Goal: Task Accomplishment & Management: Use online tool/utility

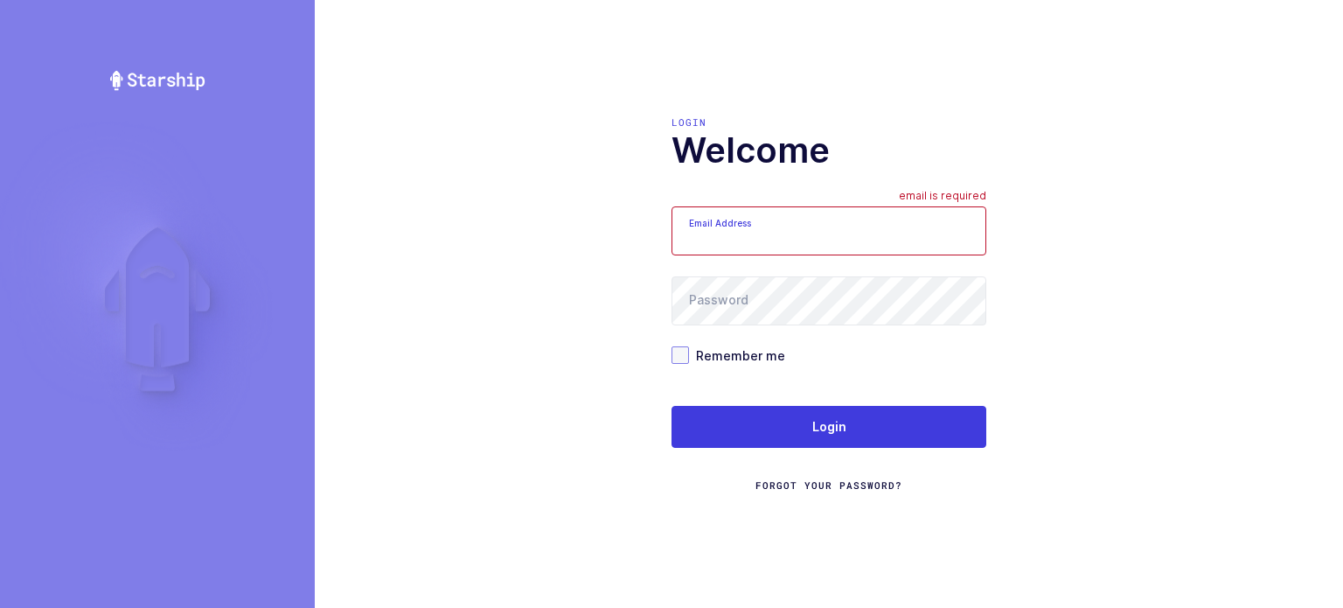
type input "joey@janustrade.com"
click at [822, 363] on label "Remember me" at bounding box center [829, 354] width 315 height 17
click at [689, 346] on input "Remember me" at bounding box center [689, 346] width 0 height 0
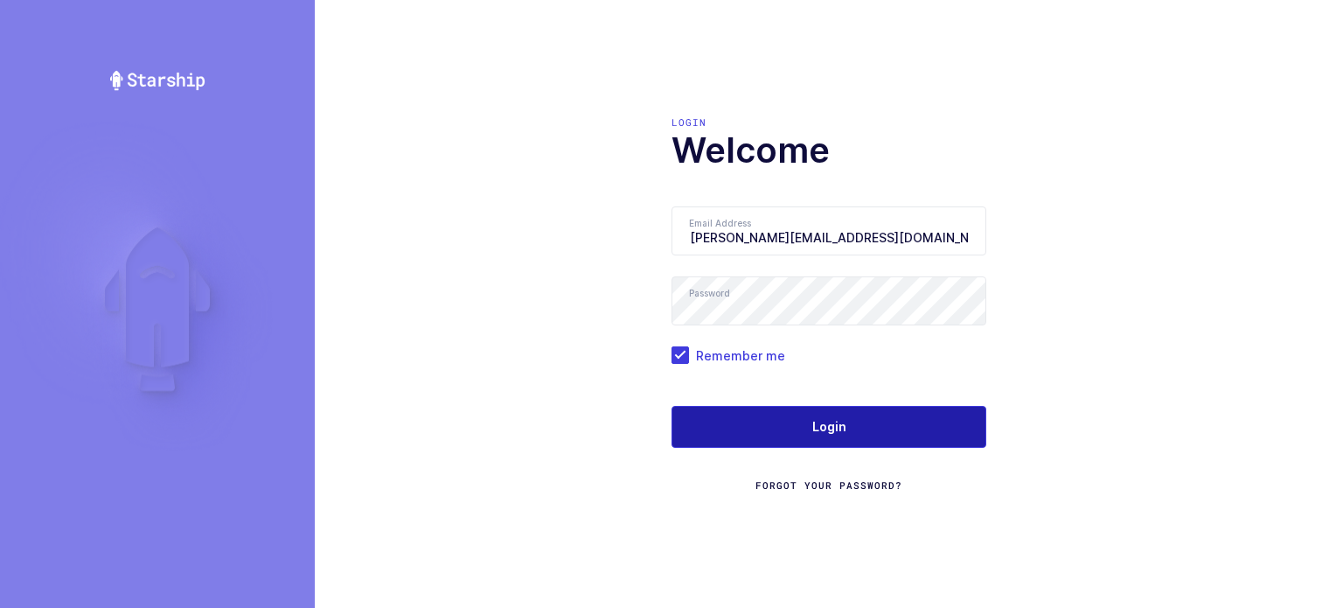
click at [827, 414] on button "Login" at bounding box center [829, 427] width 315 height 42
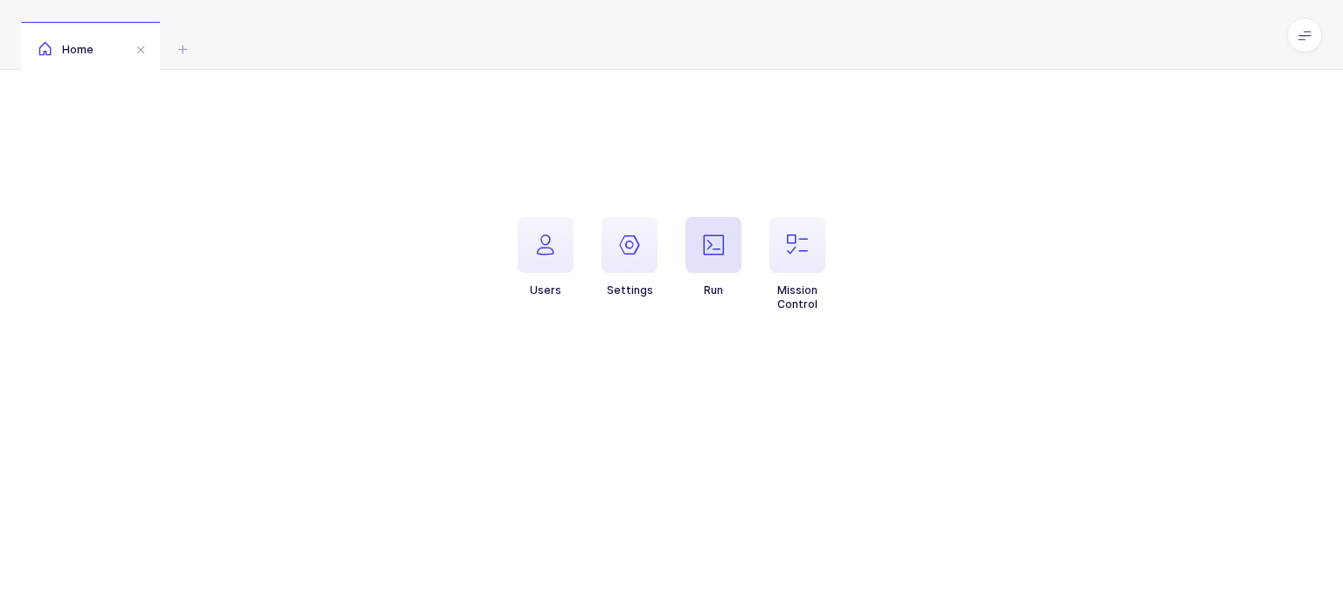
click at [686, 237] on span "button" at bounding box center [714, 245] width 56 height 56
click at [696, 240] on span "button" at bounding box center [714, 245] width 56 height 56
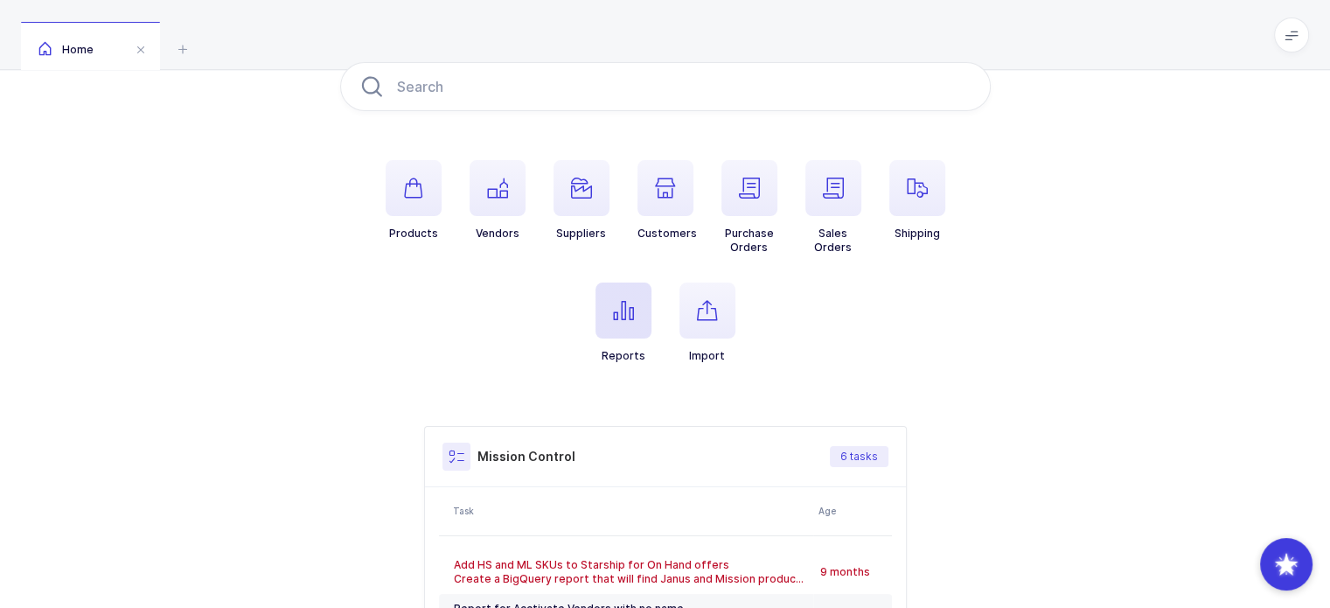
scroll to position [420, 0]
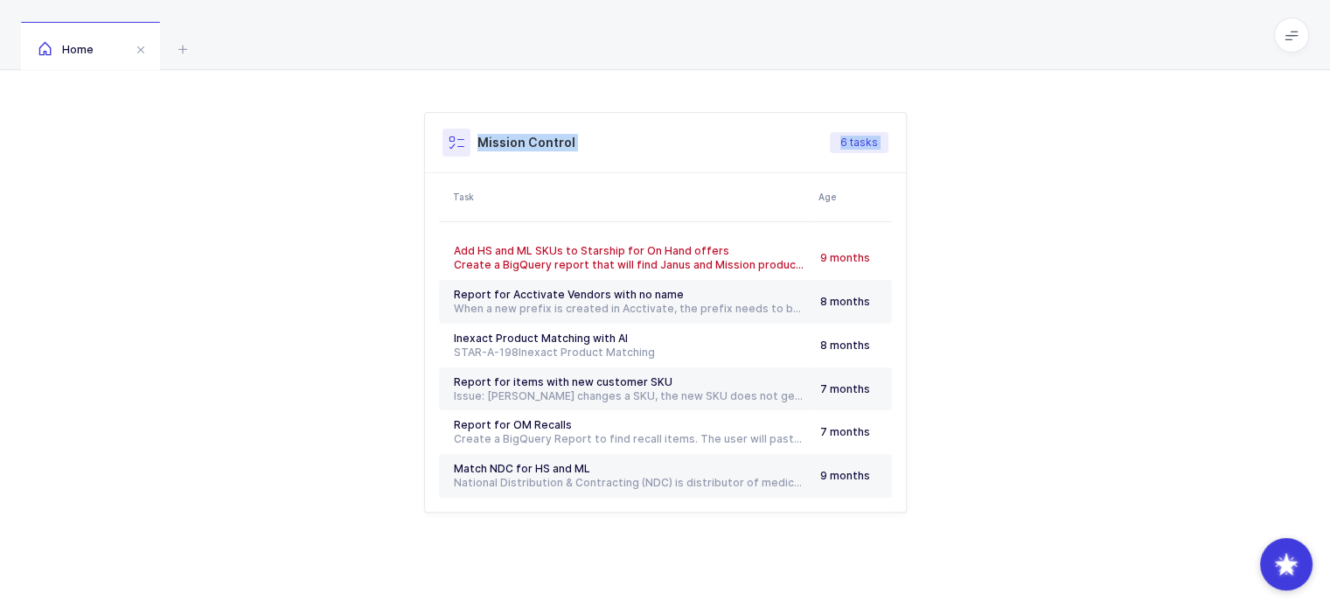
drag, startPoint x: 350, startPoint y: 429, endPoint x: 435, endPoint y: 143, distance: 299.1
click at [435, 143] on div "Mission Control 6 tasks Task Age Add HS and ML SKUs to Starship for On Hand off…" at bounding box center [665, 312] width 651 height 400
click at [420, 80] on div "Products Vendors Suppliers Customers Purchase Orders Sales Orders Shipping Repo…" at bounding box center [665, 130] width 651 height 764
drag, startPoint x: 420, startPoint y: 80, endPoint x: 754, endPoint y: 531, distance: 561.4
click at [754, 531] on div "Products Vendors Suppliers Customers Purchase Orders Sales Orders Shipping Repo…" at bounding box center [665, 130] width 1330 height 960
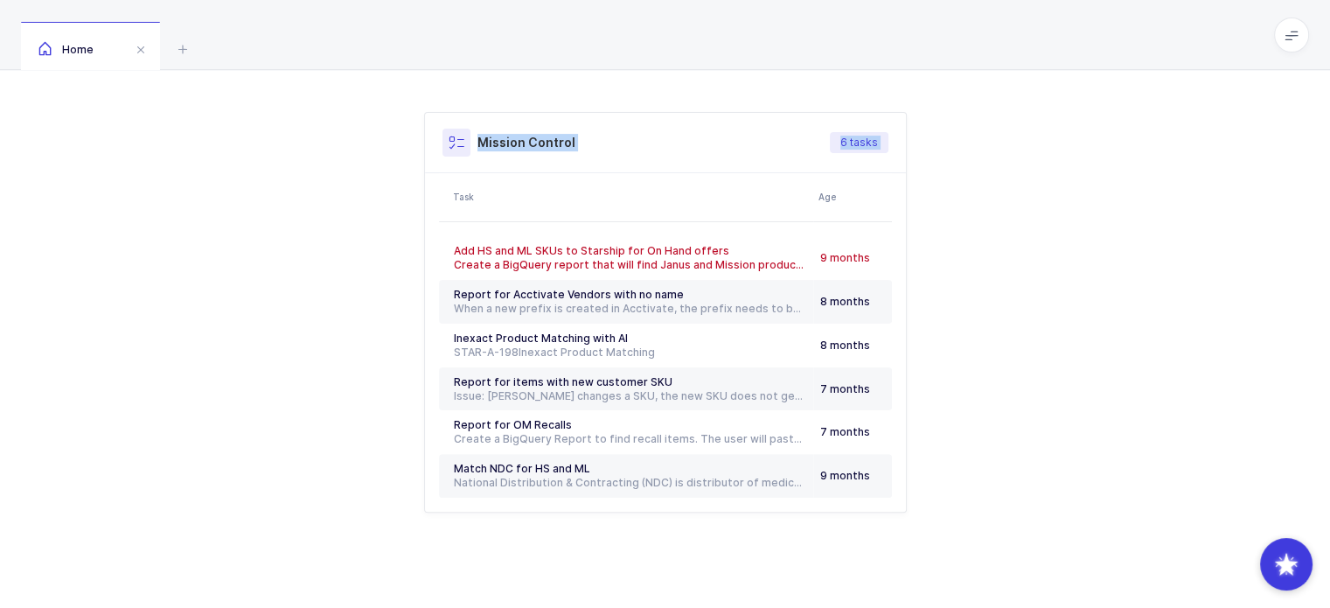
click at [754, 531] on div "Products Vendors Suppliers Customers Purchase Orders Sales Orders Shipping Repo…" at bounding box center [665, 130] width 1330 height 960
drag, startPoint x: 754, startPoint y: 531, endPoint x: 483, endPoint y: 113, distance: 498.2
click at [483, 113] on div "Products Vendors Suppliers Customers Purchase Orders Sales Orders Shipping Repo…" at bounding box center [665, 130] width 1330 height 960
click at [498, 79] on div "Products Vendors Suppliers Customers Purchase Orders Sales Orders Shipping Repo…" at bounding box center [665, 130] width 651 height 764
drag, startPoint x: 498, startPoint y: 79, endPoint x: 859, endPoint y: 534, distance: 580.8
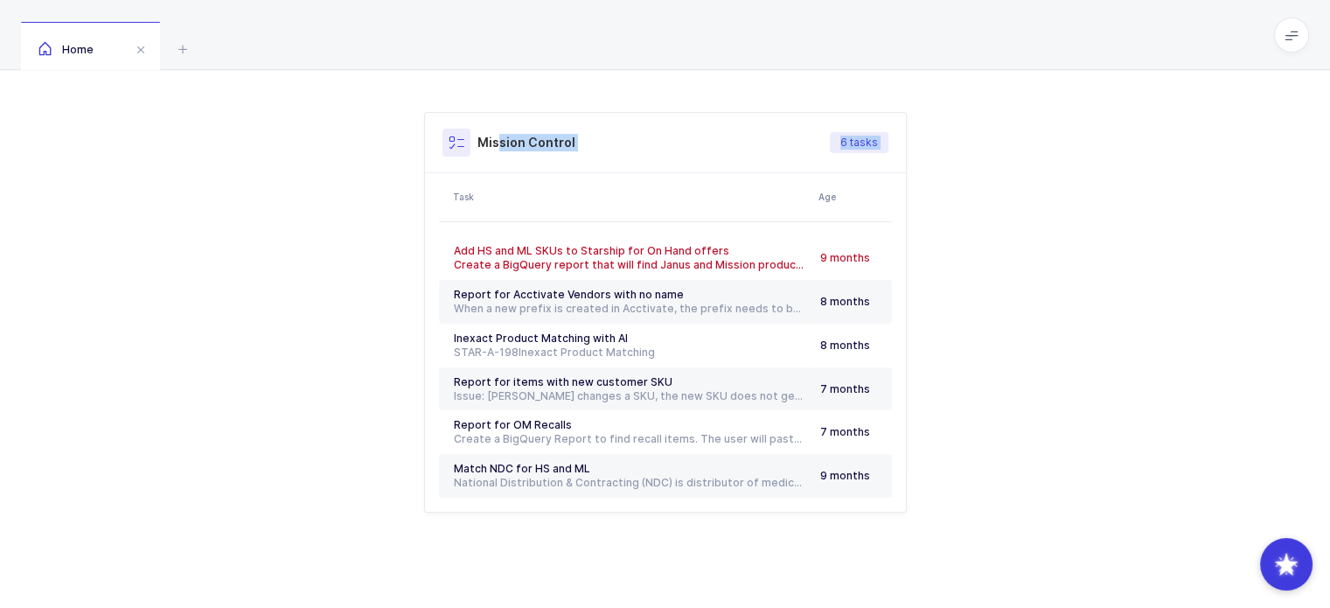
click at [859, 534] on div "Products Vendors Suppliers Customers Purchase Orders Sales Orders Shipping Repo…" at bounding box center [665, 130] width 1330 height 960
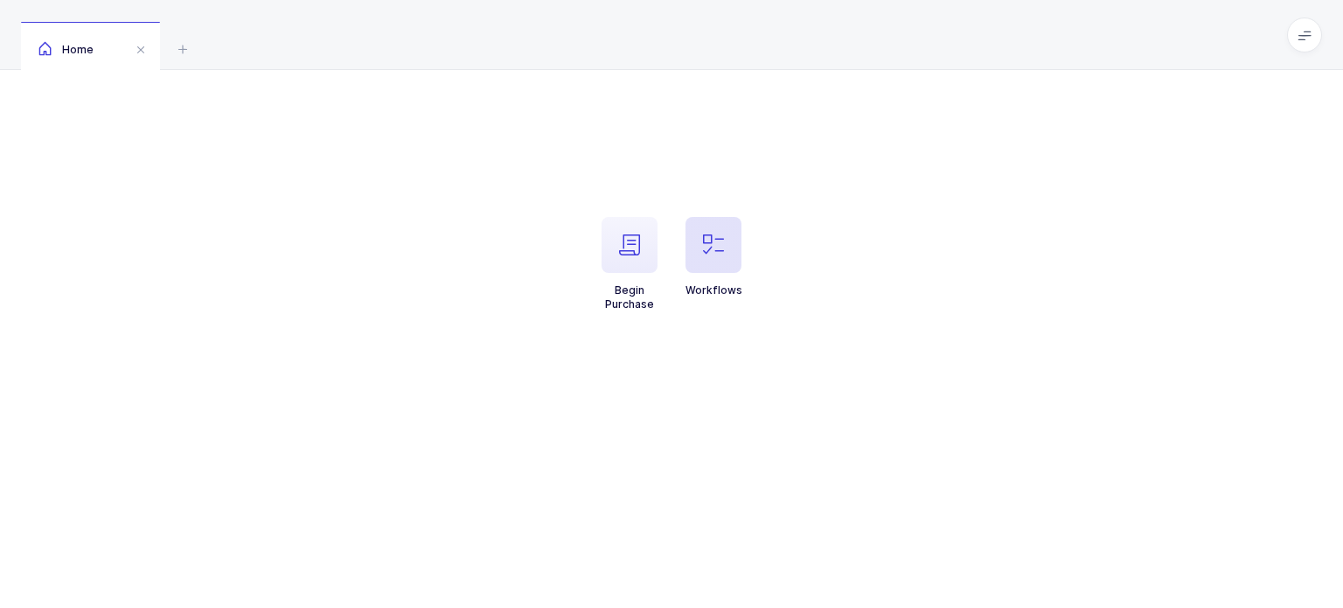
click at [718, 227] on span "button" at bounding box center [714, 245] width 56 height 56
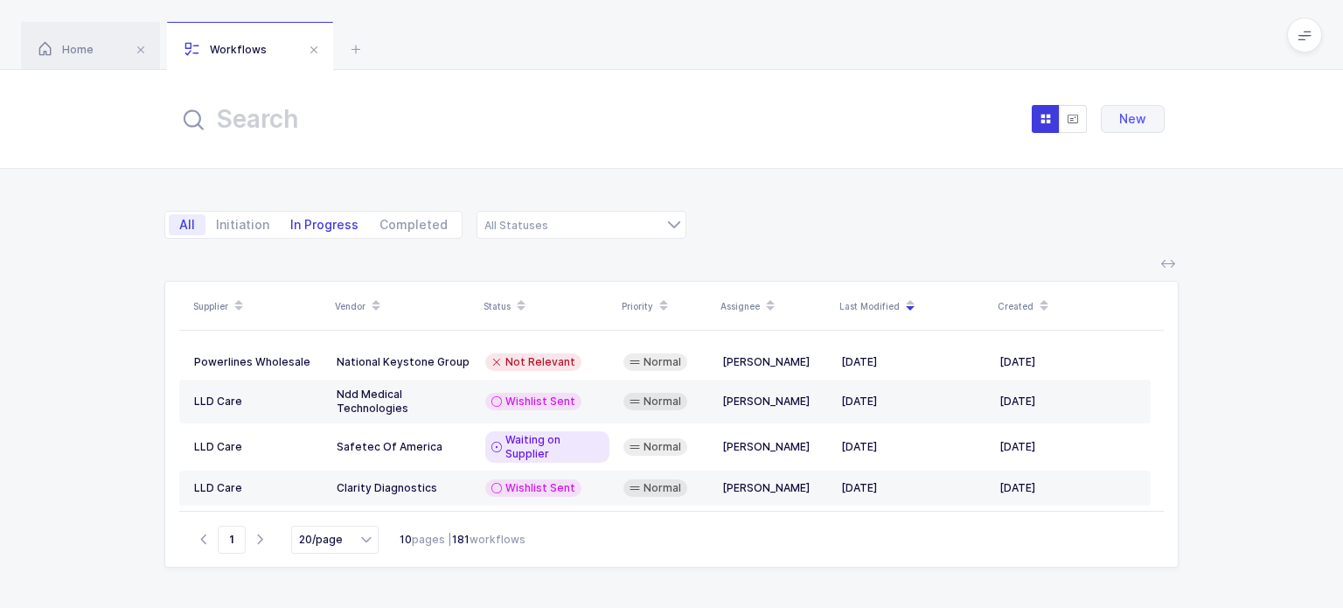
click at [308, 219] on span "In Progress" at bounding box center [324, 225] width 68 height 12
click at [291, 216] on input "In Progress" at bounding box center [285, 219] width 11 height 11
radio input "true"
radio input "false"
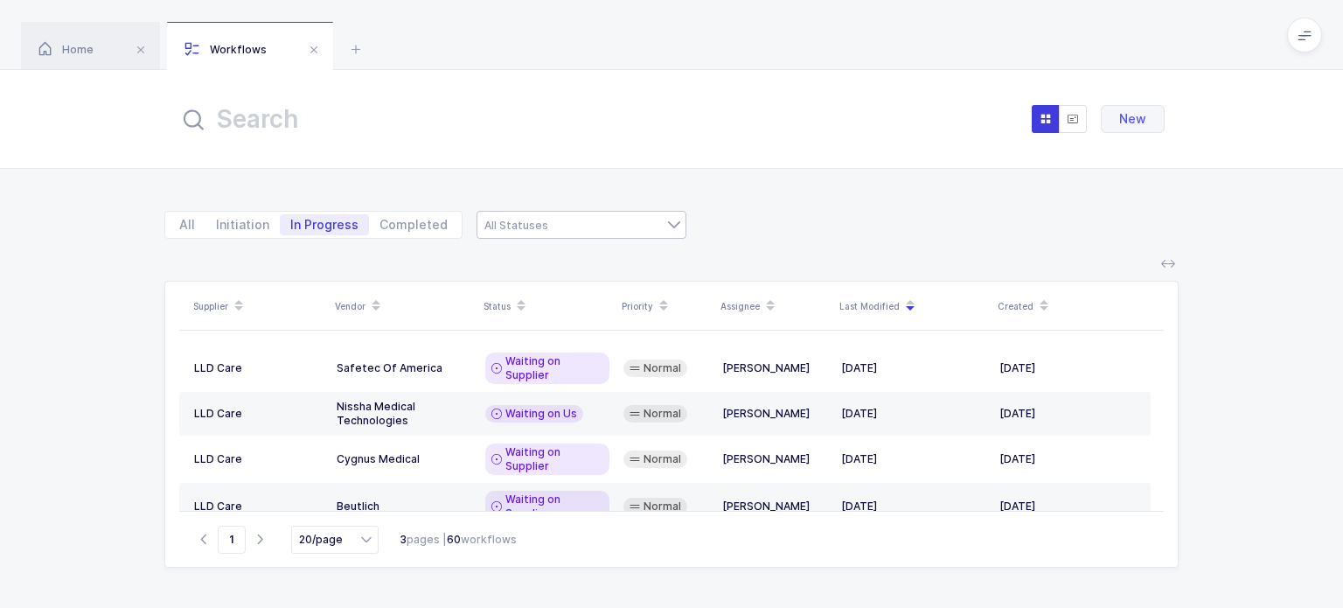
click at [509, 225] on div at bounding box center [582, 225] width 210 height 28
click at [560, 289] on span "Waiting on Us" at bounding box center [536, 291] width 83 height 15
type input "Waiting on Us"
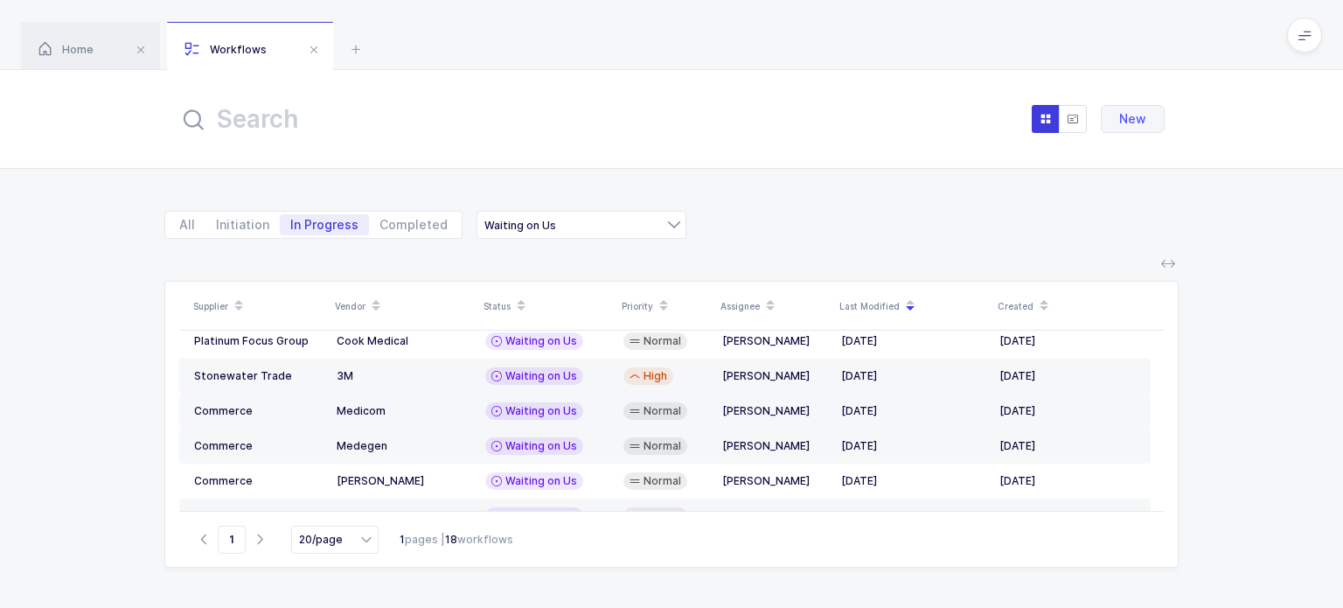
scroll to position [484, 0]
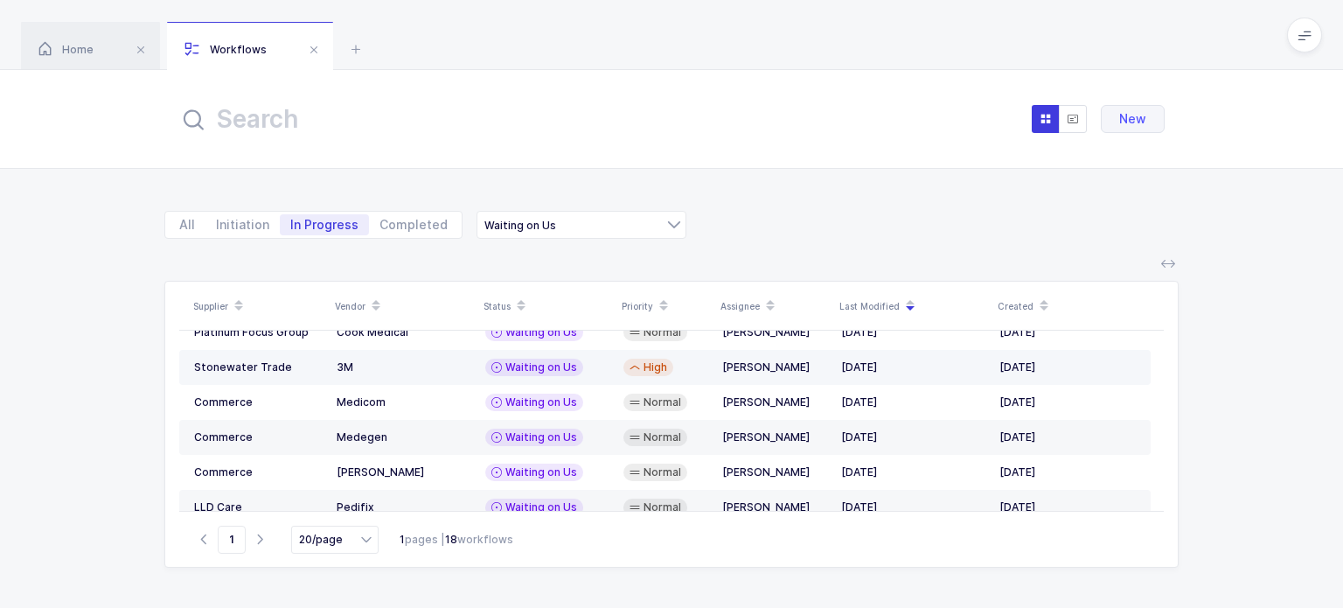
click at [505, 360] on span "Waiting on Us" at bounding box center [541, 367] width 72 height 14
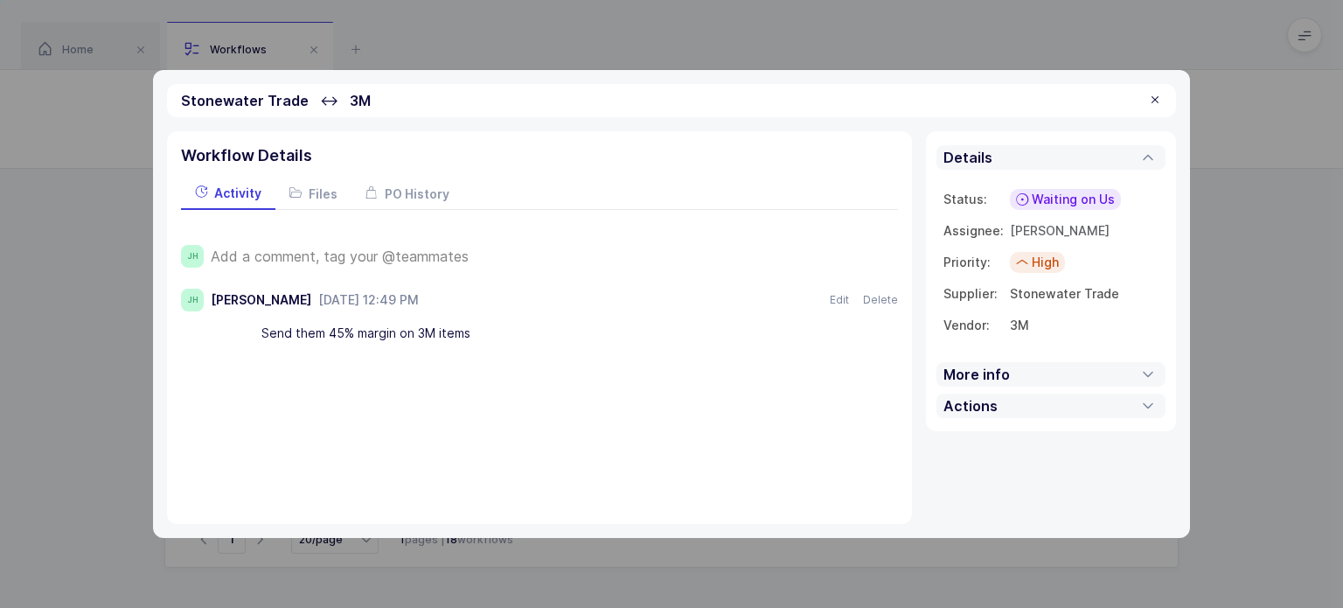
drag, startPoint x: 491, startPoint y: 328, endPoint x: 500, endPoint y: 352, distance: 26.0
click at [500, 352] on div "JH Add a comment, tag your @teammates JH Joey Husney July 15, 2025 at 12:49 PM …" at bounding box center [539, 286] width 717 height 152
click at [1155, 99] on div at bounding box center [1155, 101] width 14 height 16
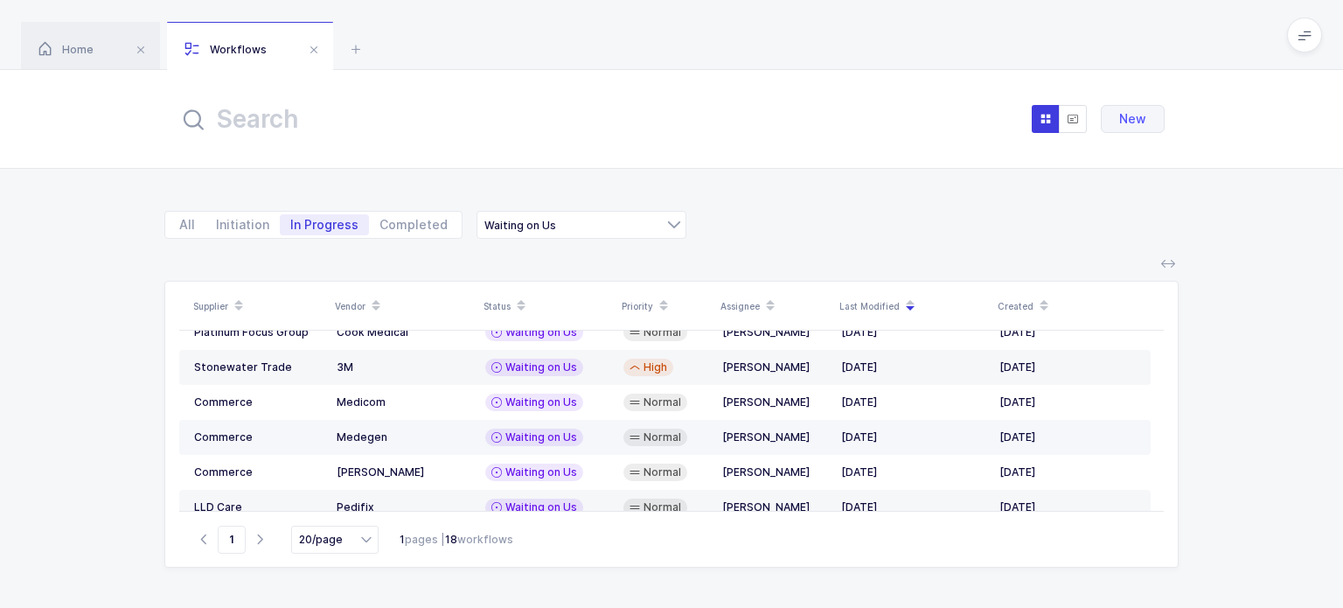
scroll to position [485, 0]
click at [449, 499] on div "Pedifix" at bounding box center [404, 506] width 135 height 14
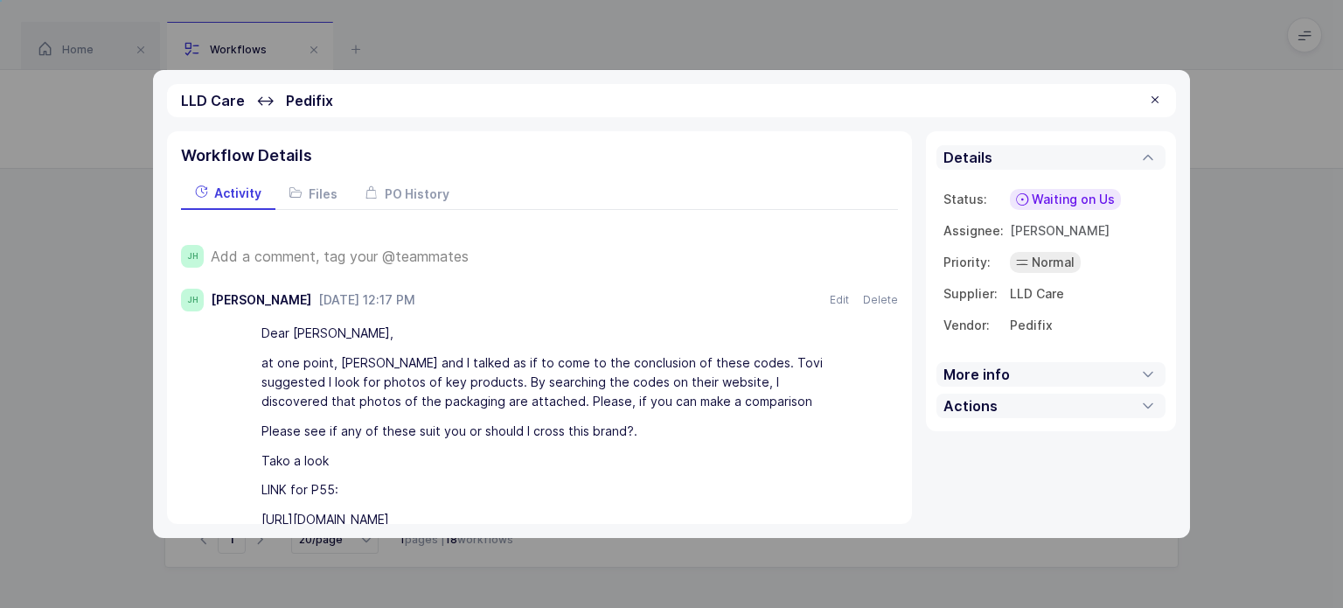
drag, startPoint x: 588, startPoint y: 447, endPoint x: 555, endPoint y: 461, distance: 36.1
click at [555, 461] on div "Tako a look" at bounding box center [545, 461] width 568 height 30
drag, startPoint x: 555, startPoint y: 461, endPoint x: 542, endPoint y: 471, distance: 16.8
click at [542, 471] on div "Tako a look" at bounding box center [545, 461] width 568 height 30
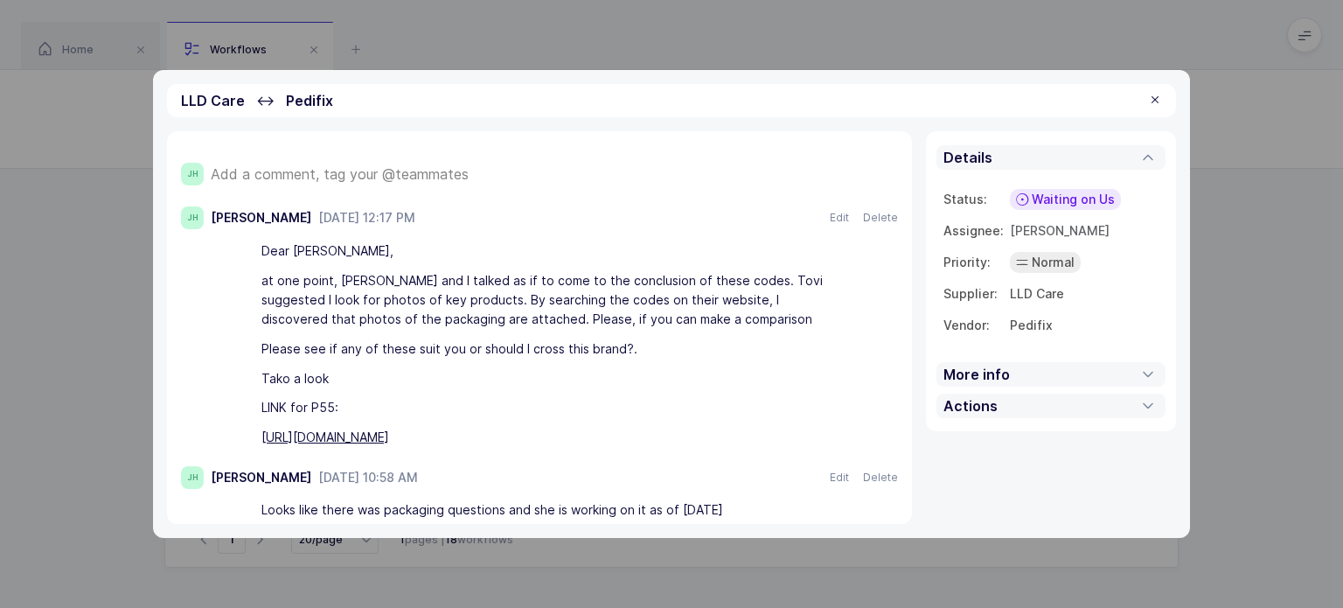
scroll to position [110, 0]
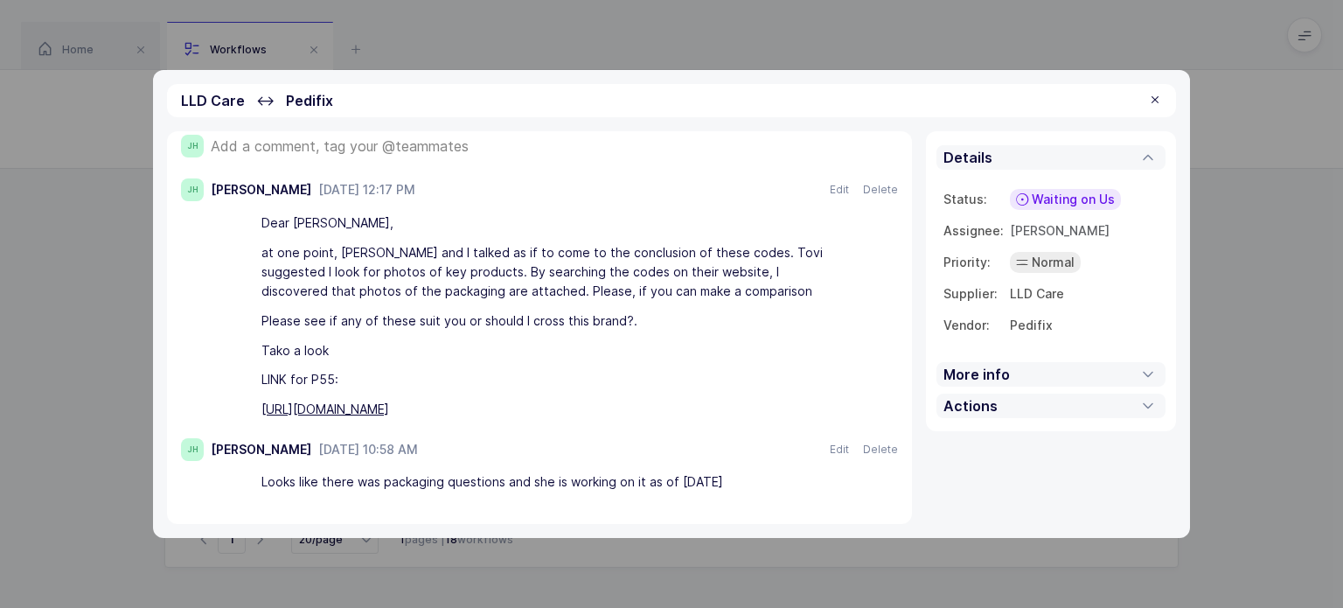
drag, startPoint x: 559, startPoint y: 379, endPoint x: 547, endPoint y: 373, distance: 13.3
click at [547, 373] on div "LINK for P55:" at bounding box center [545, 381] width 568 height 30
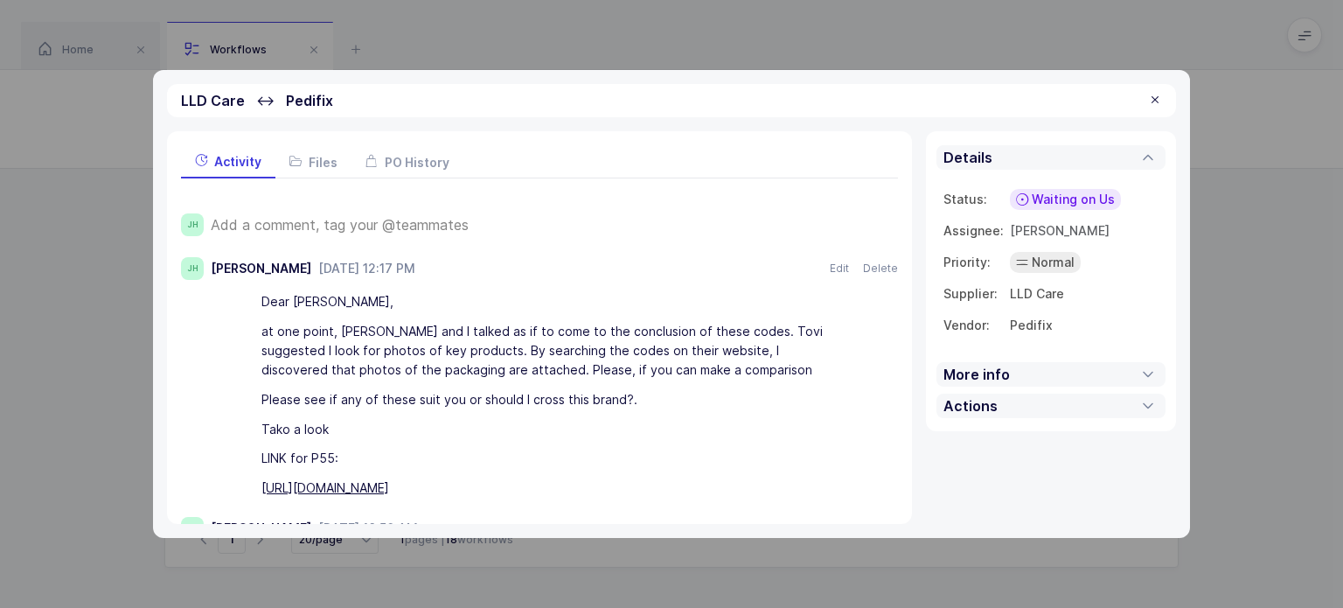
scroll to position [0, 0]
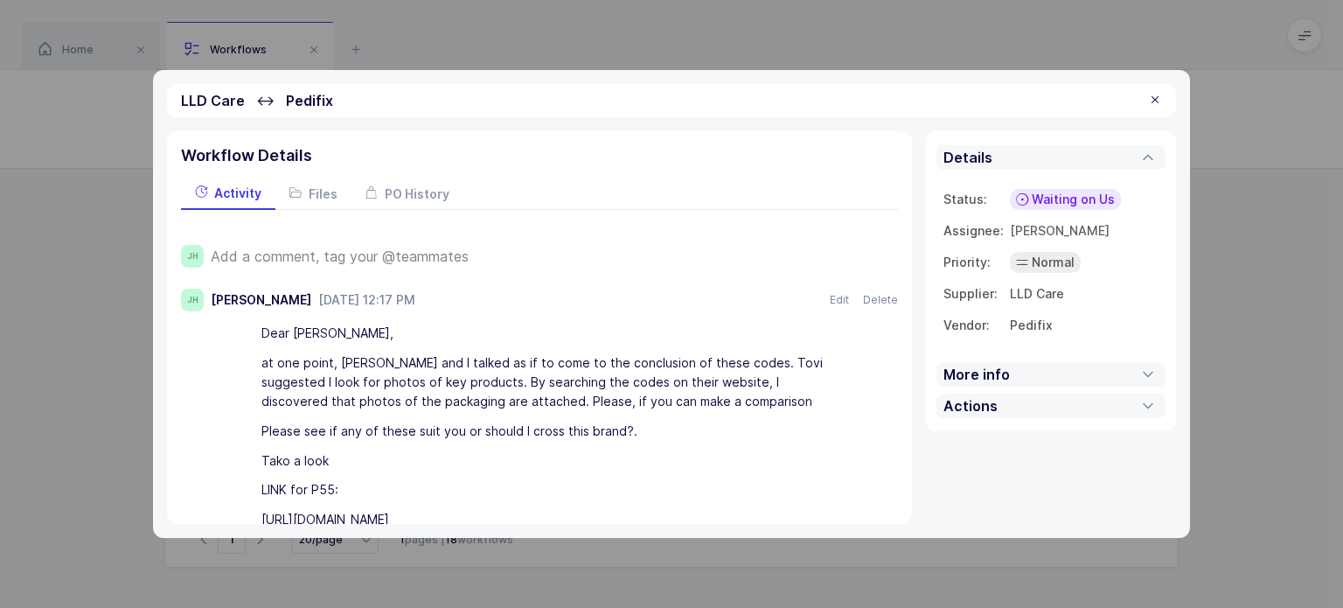
click at [409, 259] on span "Add a comment, tag your @teammates" at bounding box center [340, 256] width 258 height 16
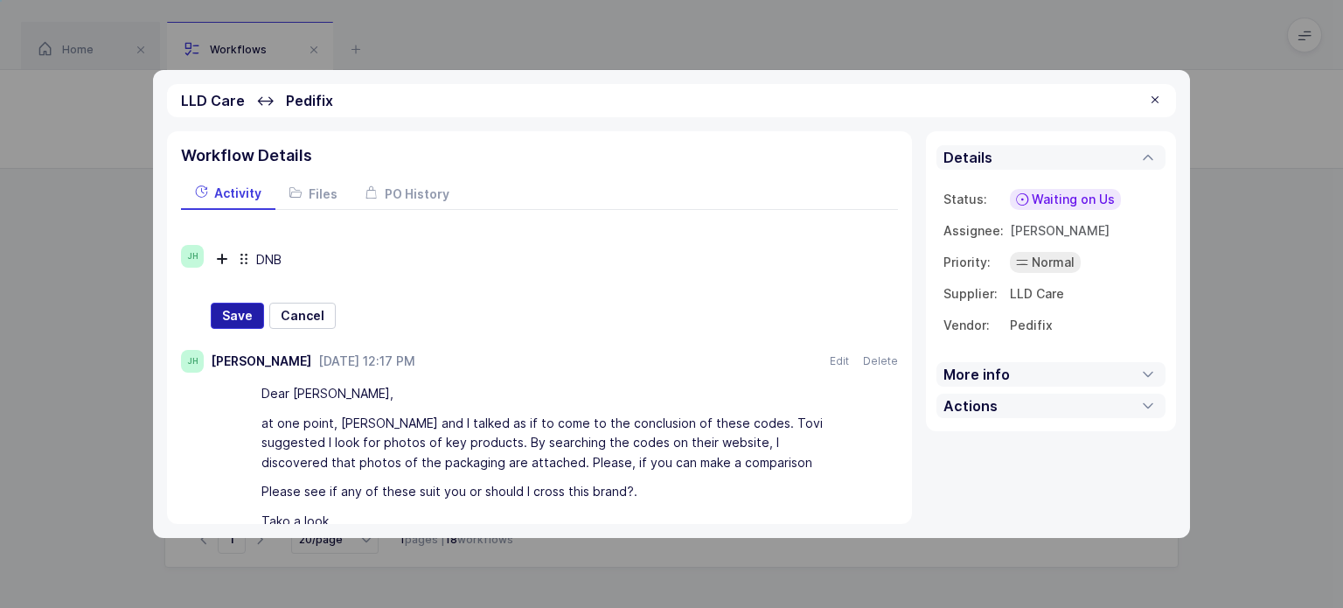
click at [238, 317] on span "Save" at bounding box center [237, 315] width 31 height 17
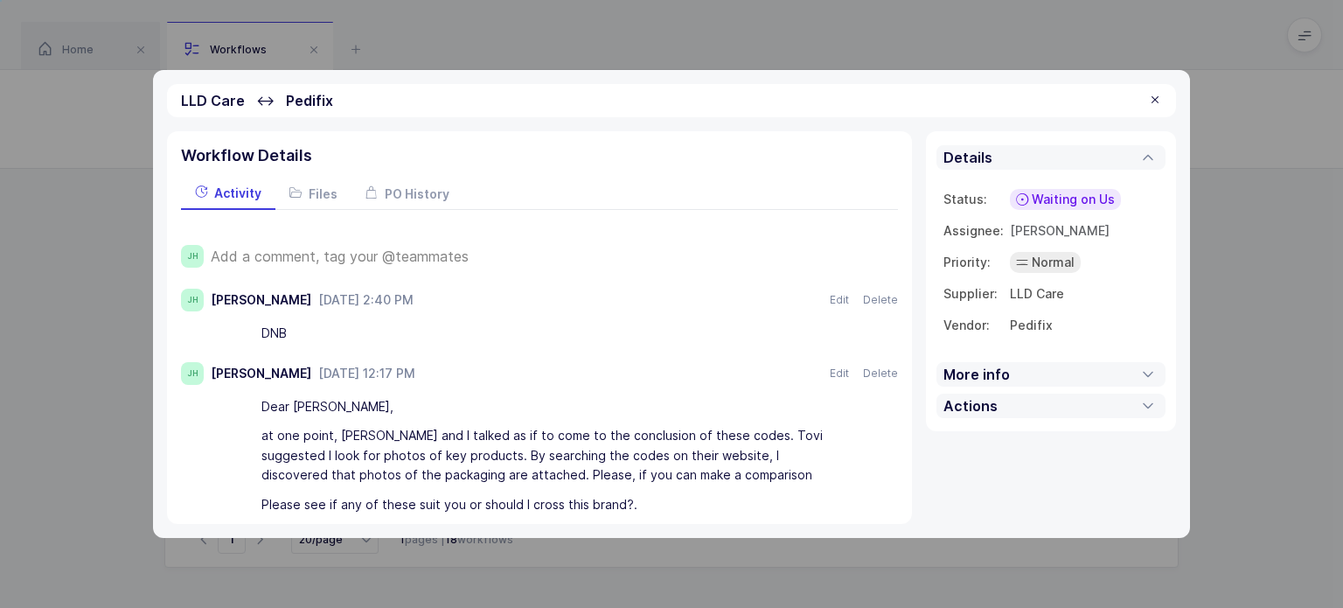
click at [1067, 205] on span "Waiting on Us" at bounding box center [1073, 199] width 83 height 17
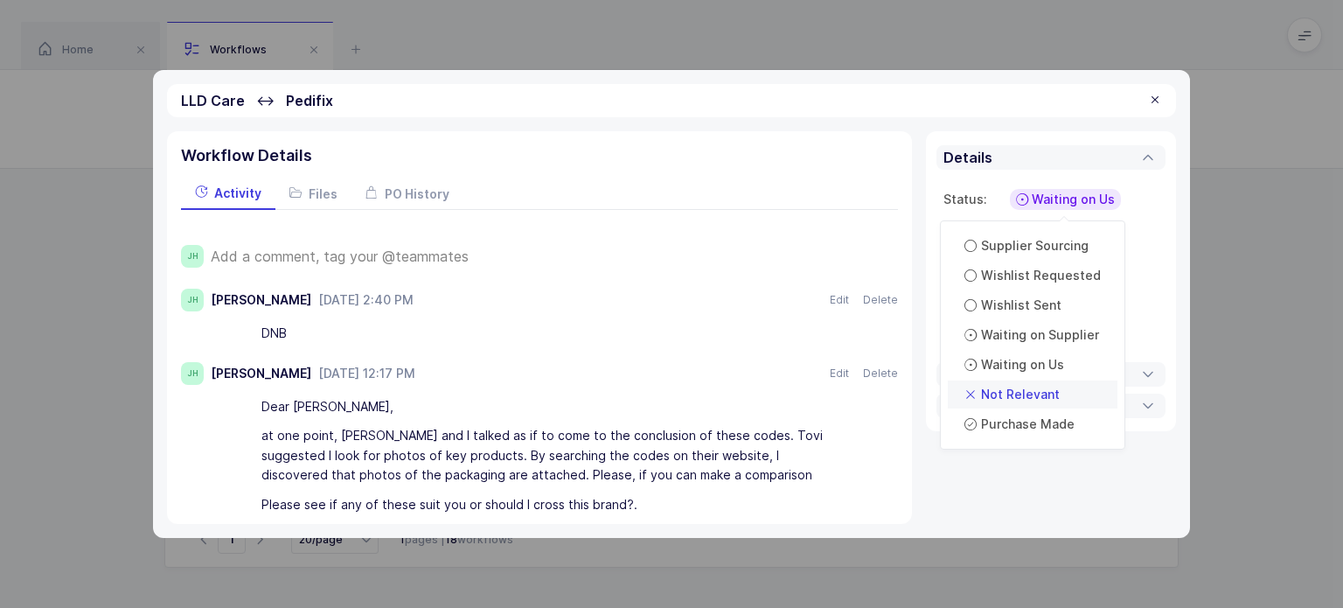
click at [1049, 391] on span "Not Relevant" at bounding box center [1020, 394] width 79 height 17
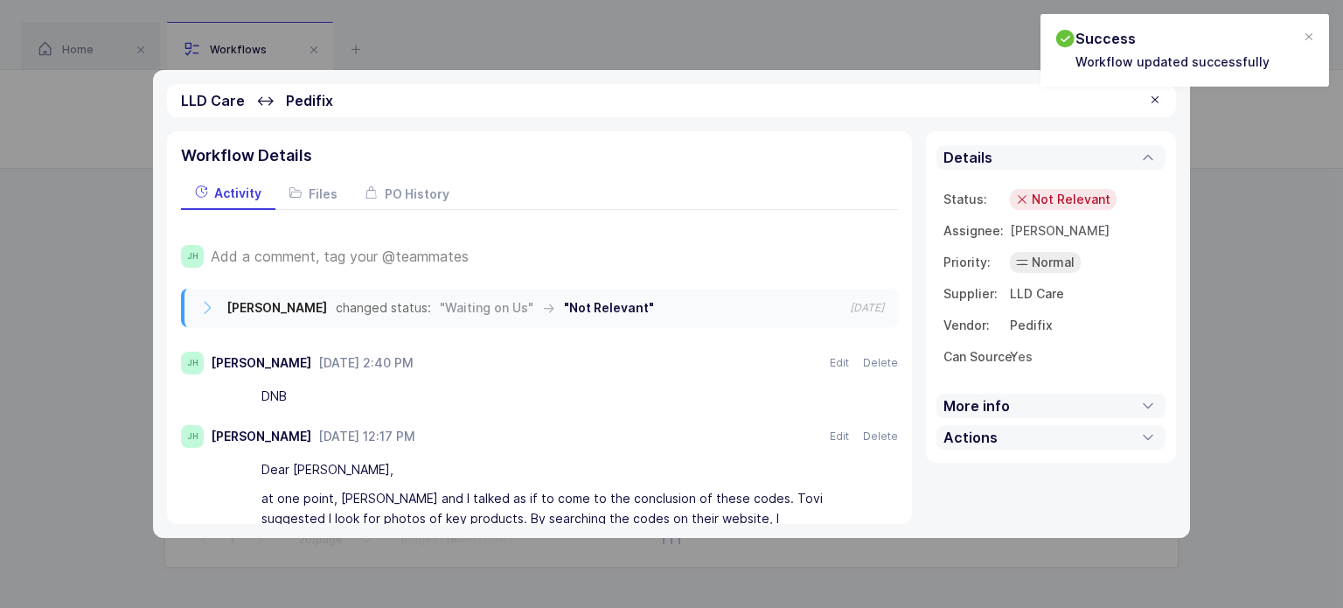
scroll to position [450, 0]
click at [1155, 101] on div at bounding box center [1155, 101] width 14 height 16
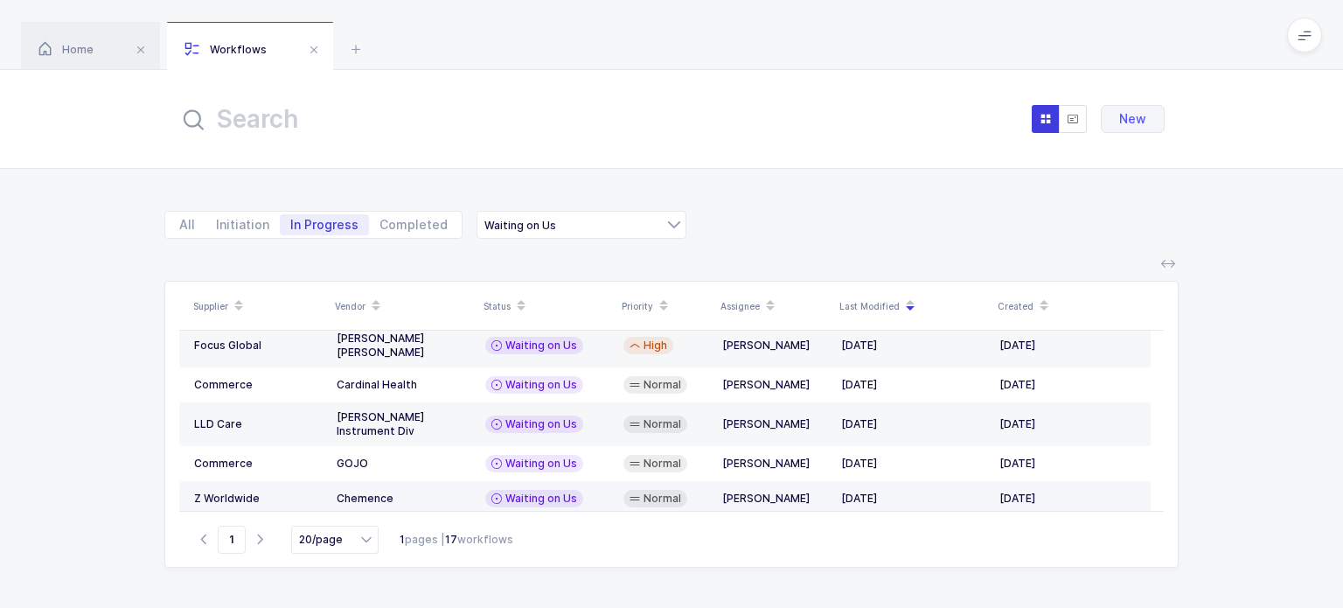
scroll to position [283, 0]
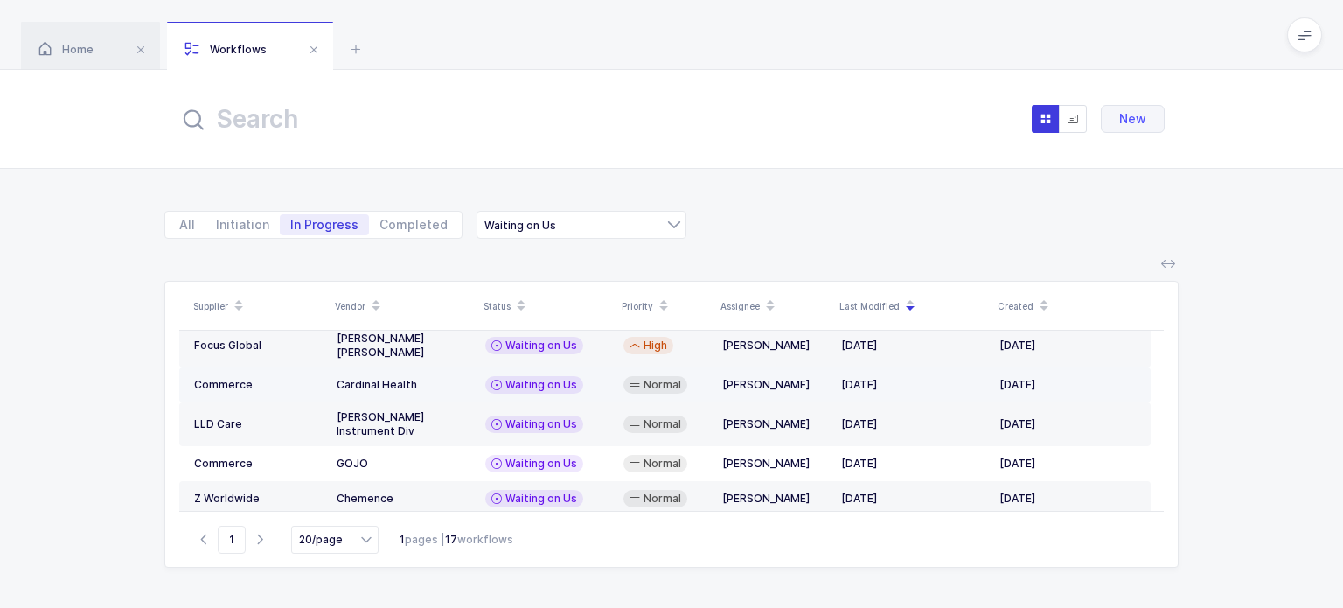
click at [612, 367] on td "Waiting on Us" at bounding box center [547, 384] width 138 height 35
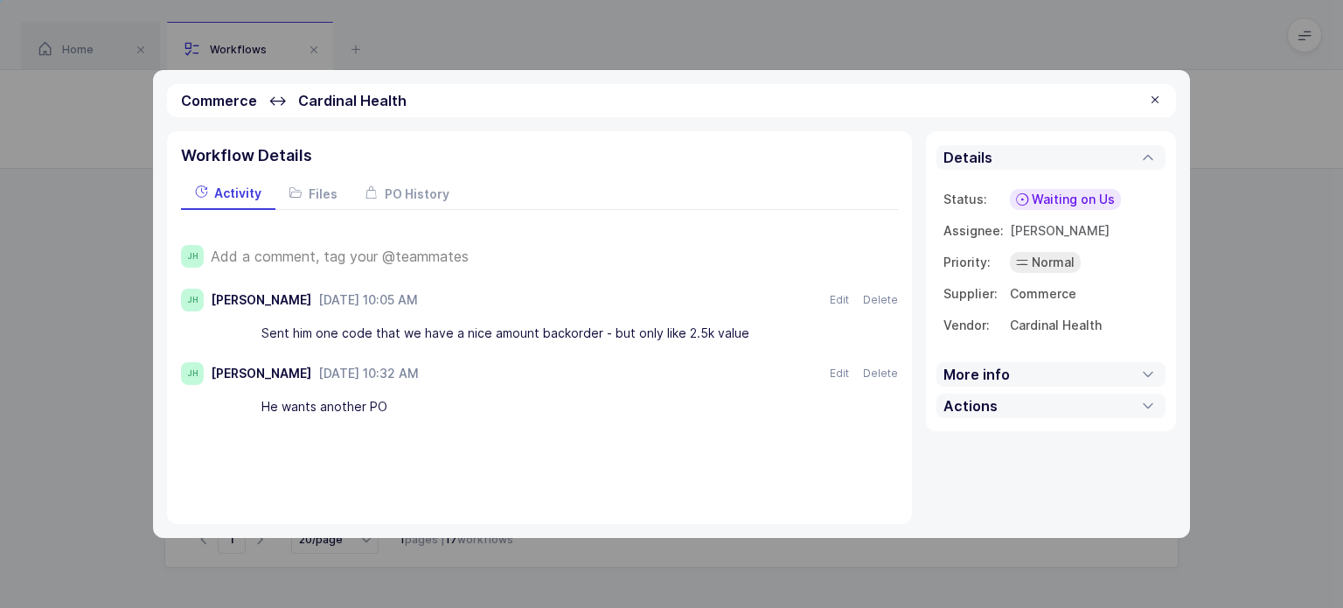
drag, startPoint x: 581, startPoint y: 405, endPoint x: 565, endPoint y: 408, distance: 16.1
click at [565, 408] on div "He wants another PO" at bounding box center [545, 407] width 568 height 30
click at [431, 196] on span "PO History" at bounding box center [417, 193] width 65 height 15
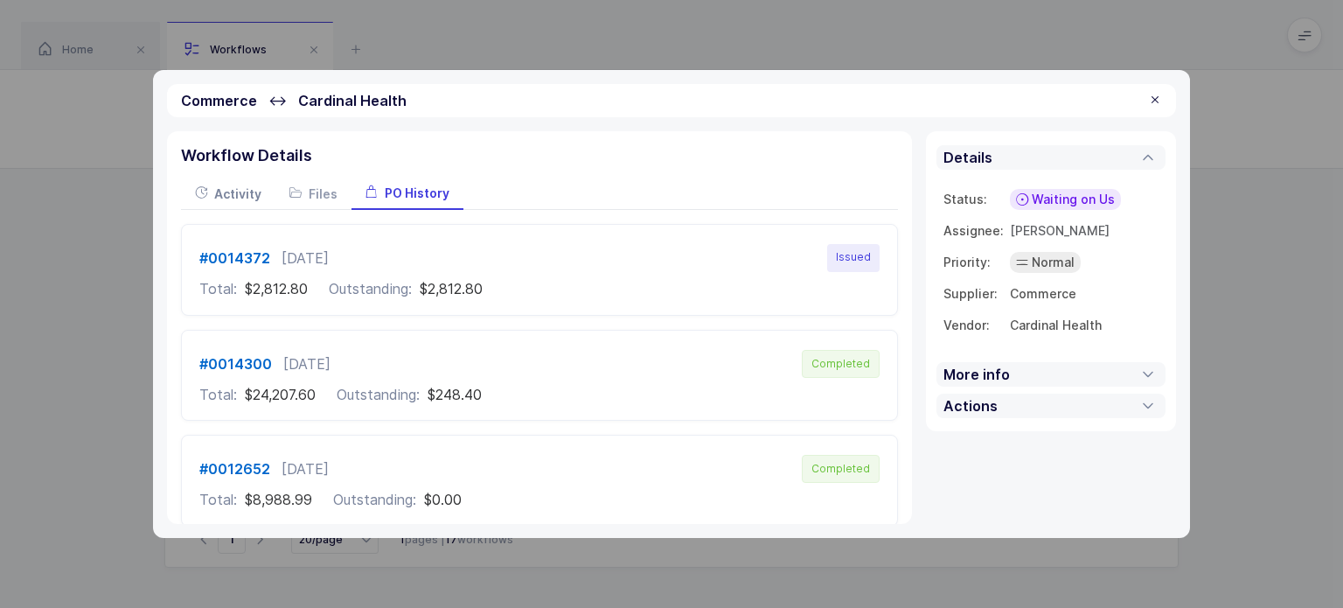
click at [222, 187] on span "Activity" at bounding box center [237, 193] width 47 height 15
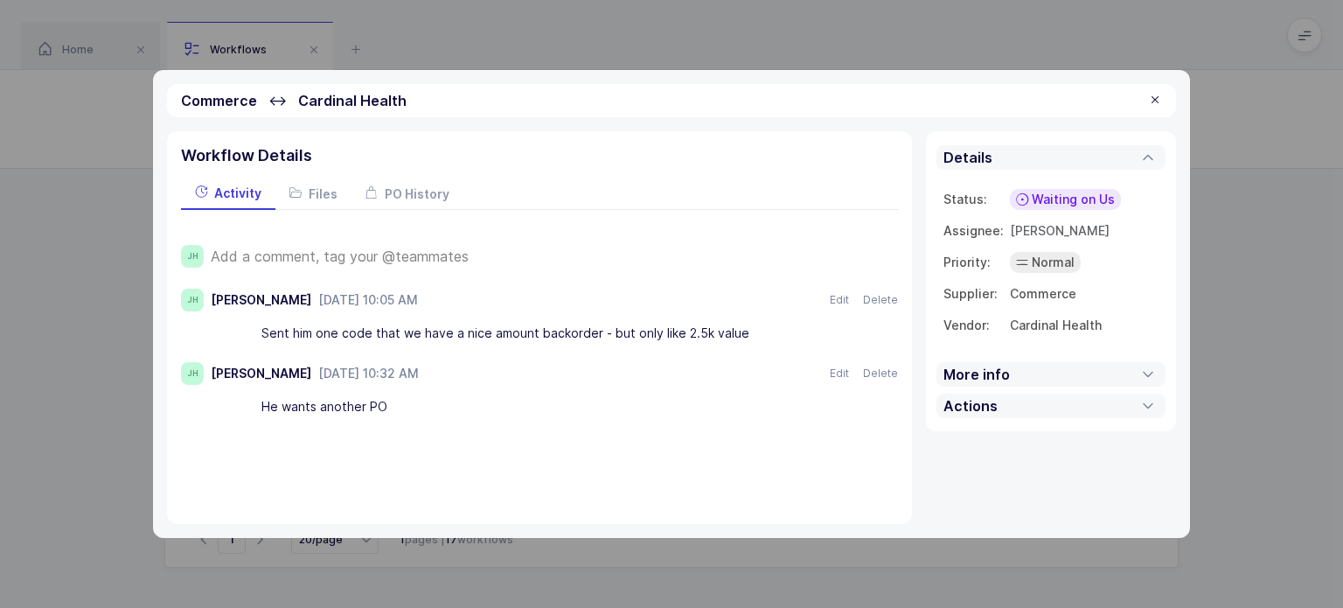
click at [1049, 194] on span "Waiting on Us" at bounding box center [1073, 199] width 83 height 17
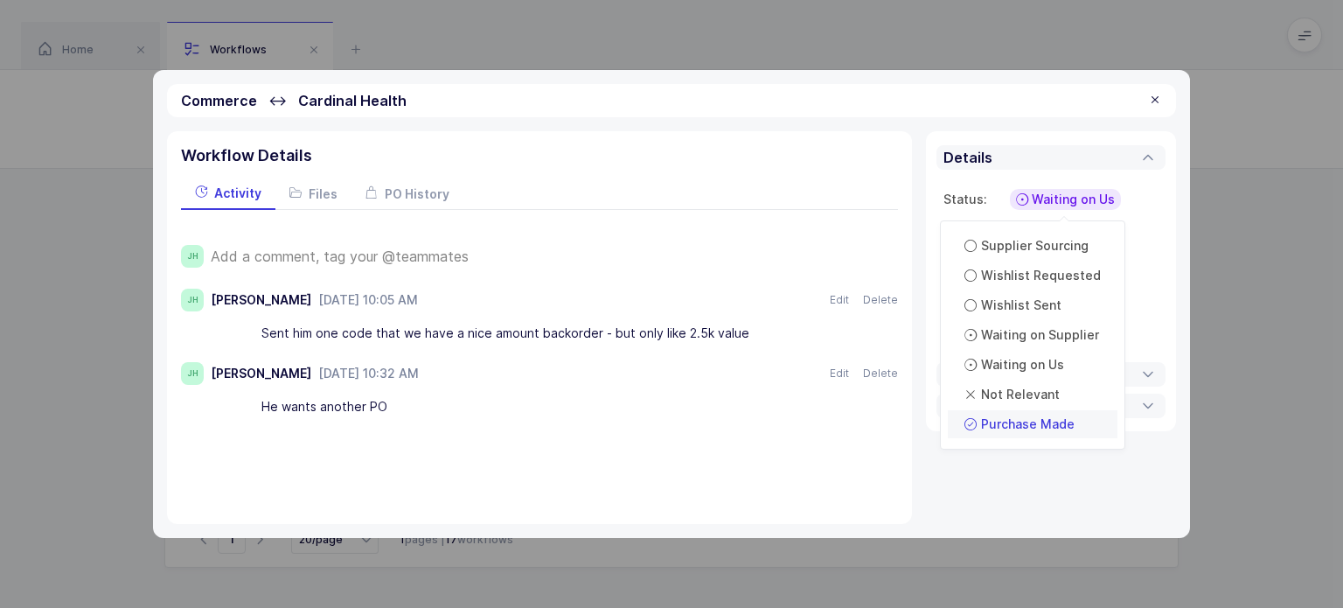
click at [1063, 420] on span "Purchase Made" at bounding box center [1028, 423] width 94 height 17
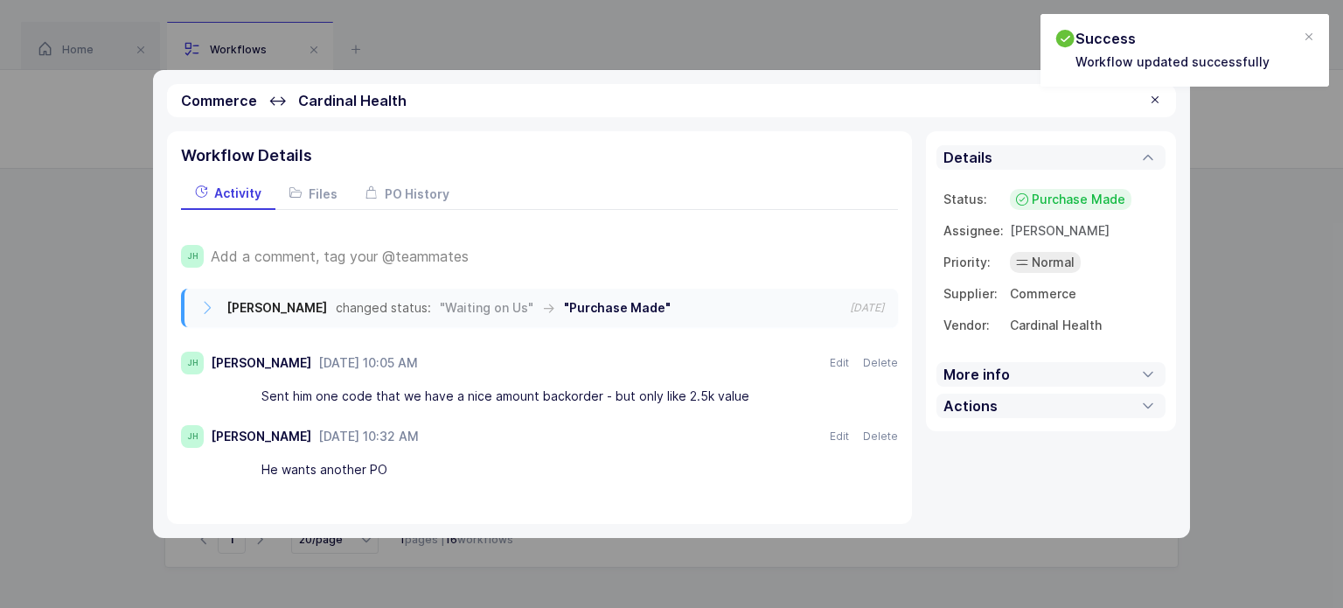
click at [1155, 103] on div at bounding box center [1155, 101] width 14 height 16
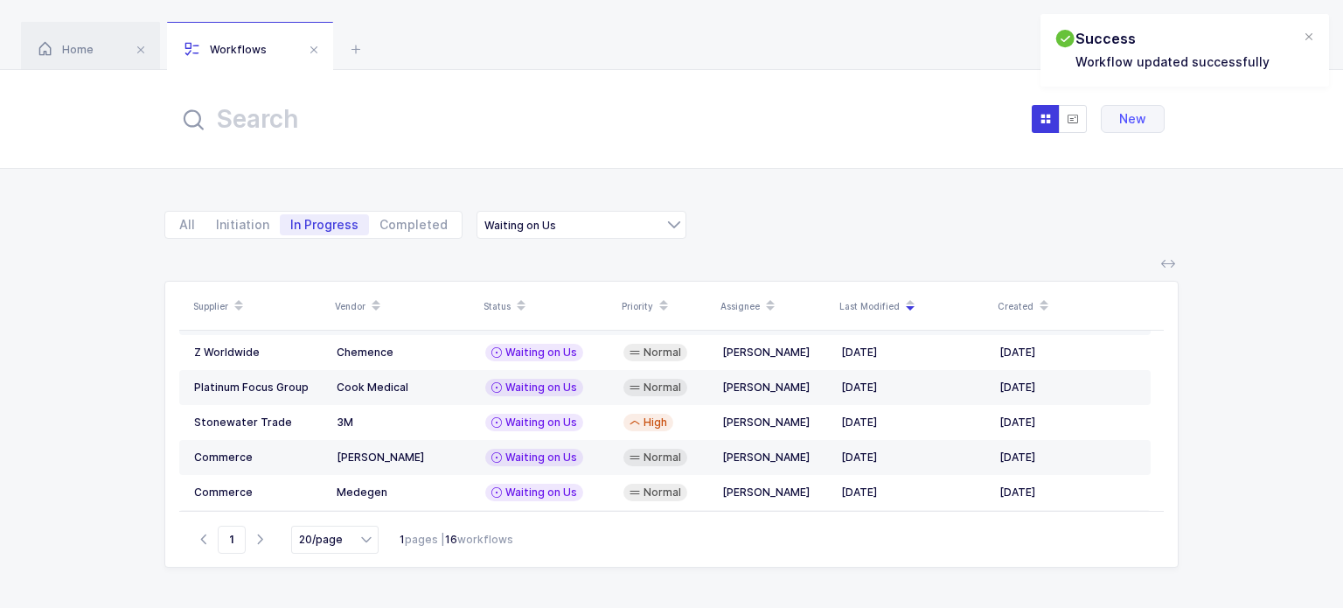
scroll to position [415, 0]
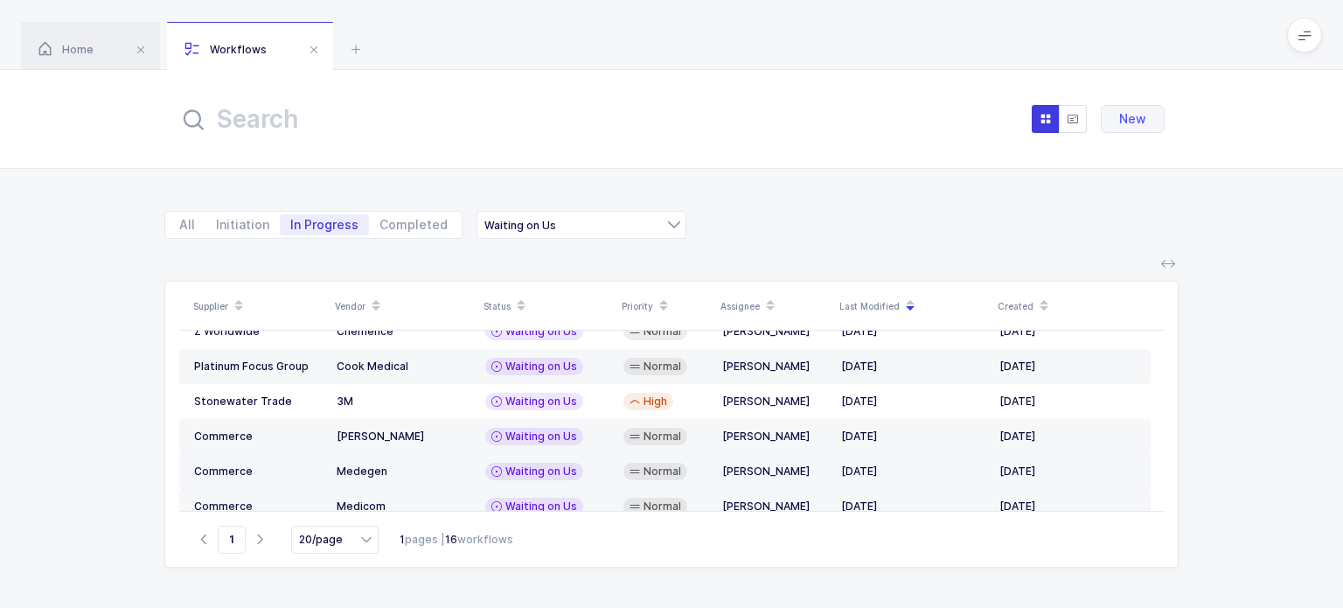
click at [627, 463] on div "Normal" at bounding box center [655, 471] width 64 height 17
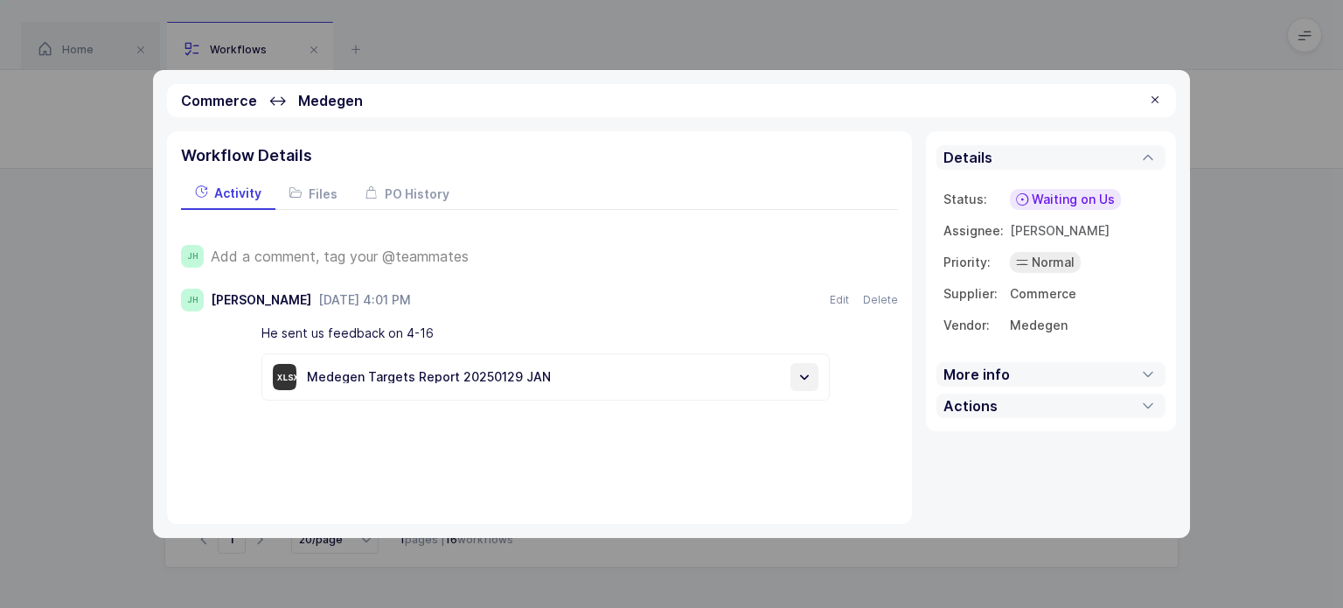
click at [806, 377] on icon at bounding box center [804, 376] width 17 height 17
click at [514, 366] on div "xlsx Medegen Targets Report 20250129 JAN" at bounding box center [545, 376] width 568 height 47
click at [512, 377] on div "Medegen Targets Report 20250129 JAN" at bounding box center [521, 377] width 428 height 12
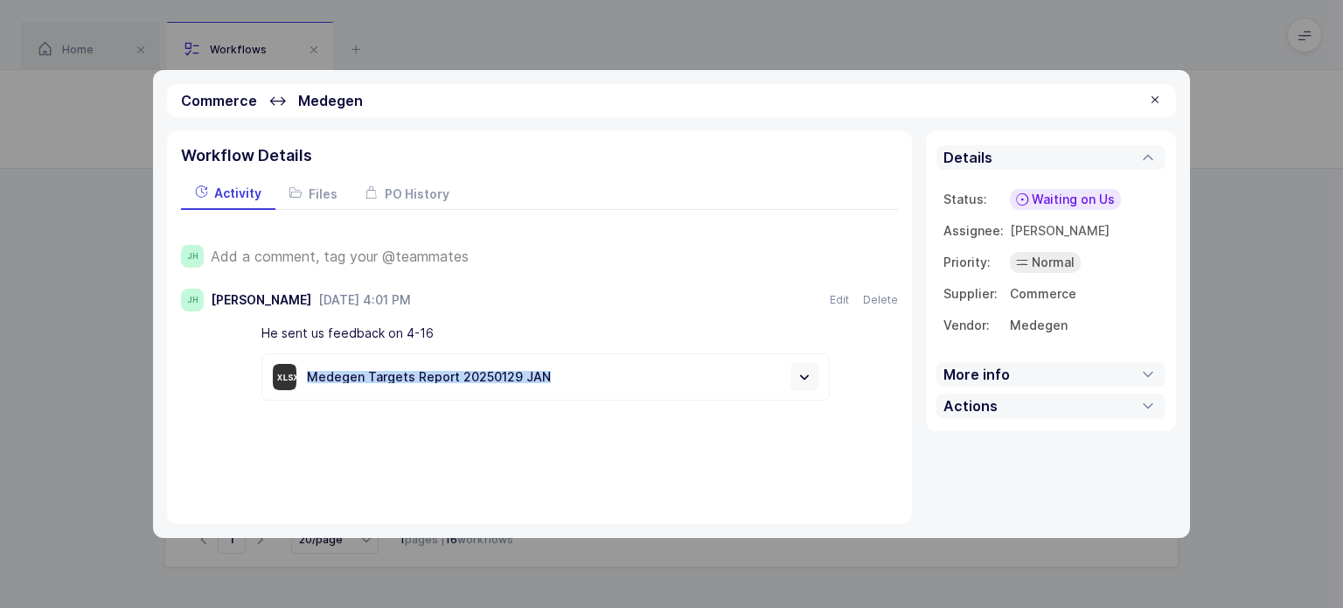
click at [512, 377] on div "Medegen Targets Report 20250129 JAN" at bounding box center [521, 377] width 428 height 12
click at [566, 373] on div "Medegen Targets Report 20250129 JAN" at bounding box center [521, 377] width 428 height 12
drag, startPoint x: 565, startPoint y: 373, endPoint x: 540, endPoint y: 363, distance: 27.4
click at [540, 363] on div "xlsx Medegen Targets Report 20250129 JAN" at bounding box center [545, 376] width 568 height 47
click at [309, 195] on span "Files" at bounding box center [323, 193] width 29 height 15
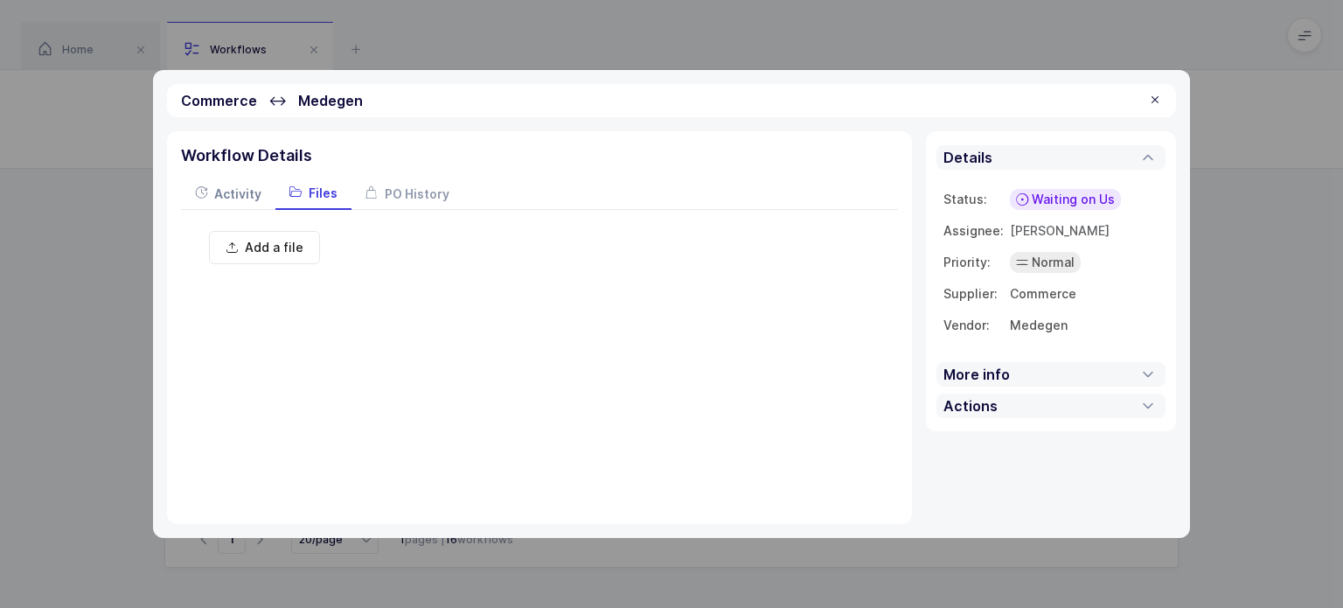
click at [226, 181] on div "Activity" at bounding box center [228, 193] width 94 height 31
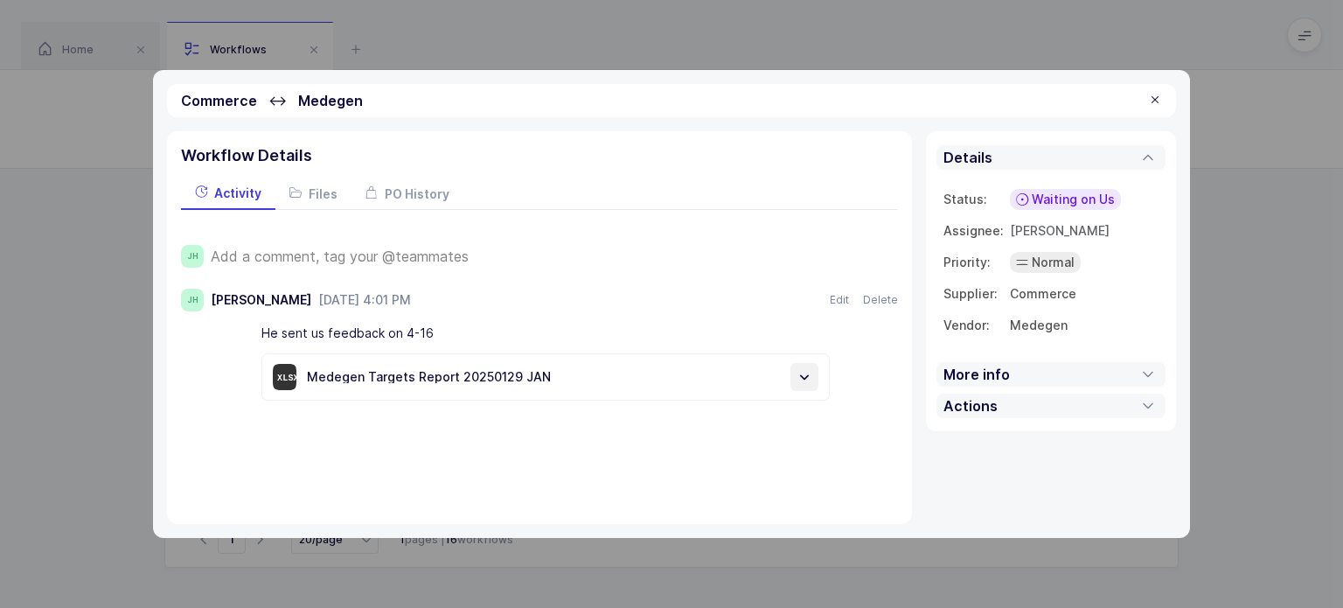
click at [801, 378] on icon at bounding box center [804, 376] width 17 height 17
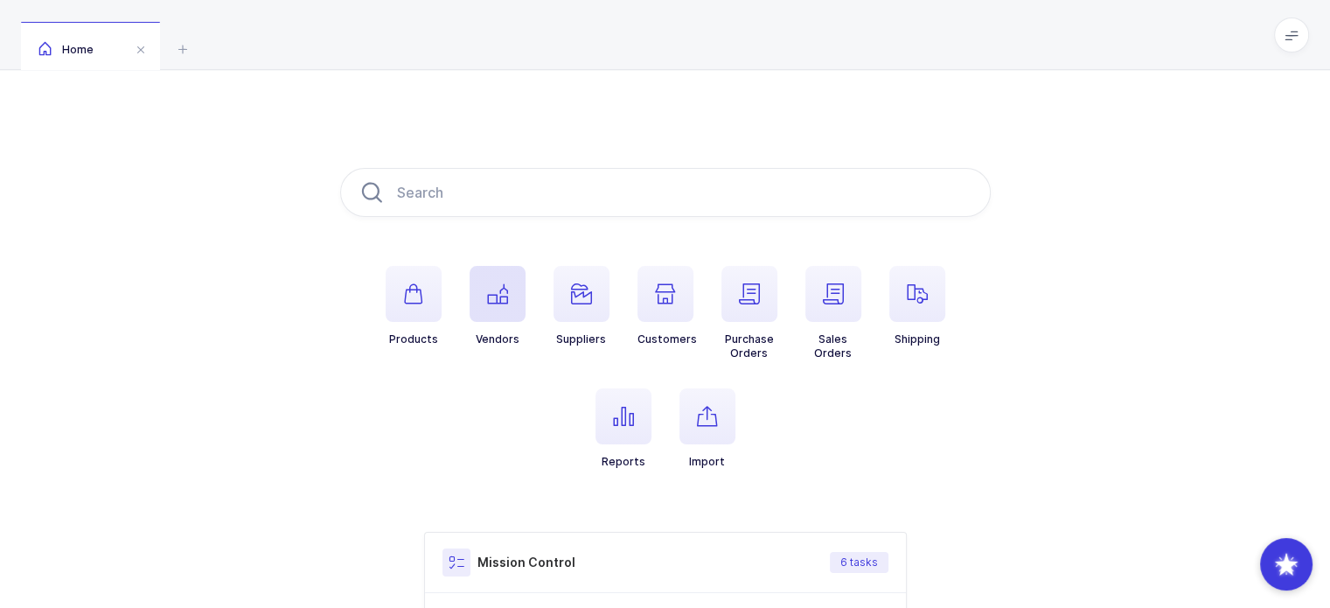
click at [511, 284] on span "button" at bounding box center [498, 294] width 56 height 56
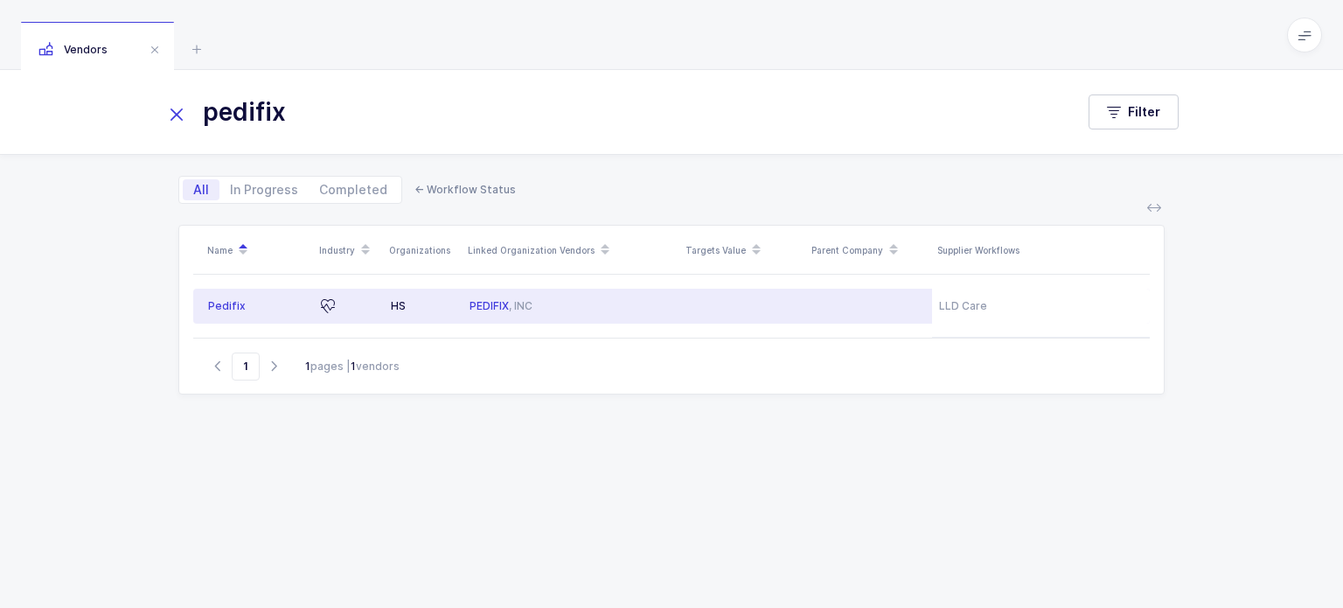
type input "pedifix"
click at [563, 291] on td "PEDIFIX , INC" at bounding box center [572, 306] width 218 height 35
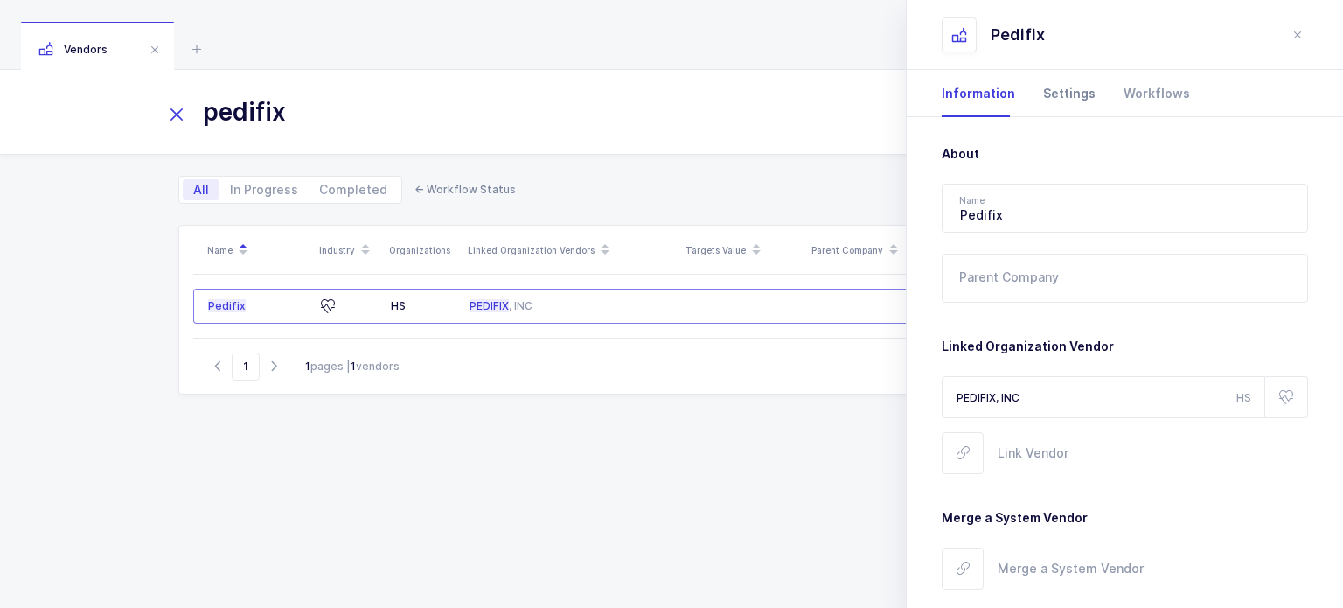
click at [1061, 108] on div "Settings" at bounding box center [1069, 93] width 80 height 47
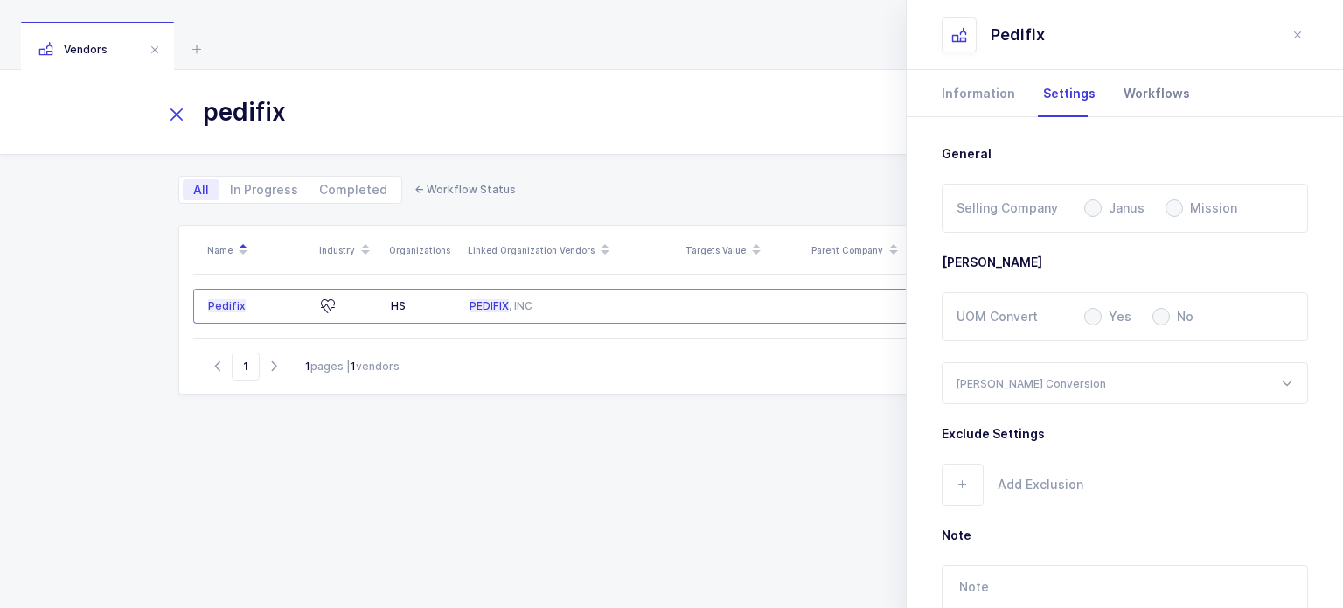
click at [1123, 96] on div "Workflows" at bounding box center [1150, 93] width 80 height 47
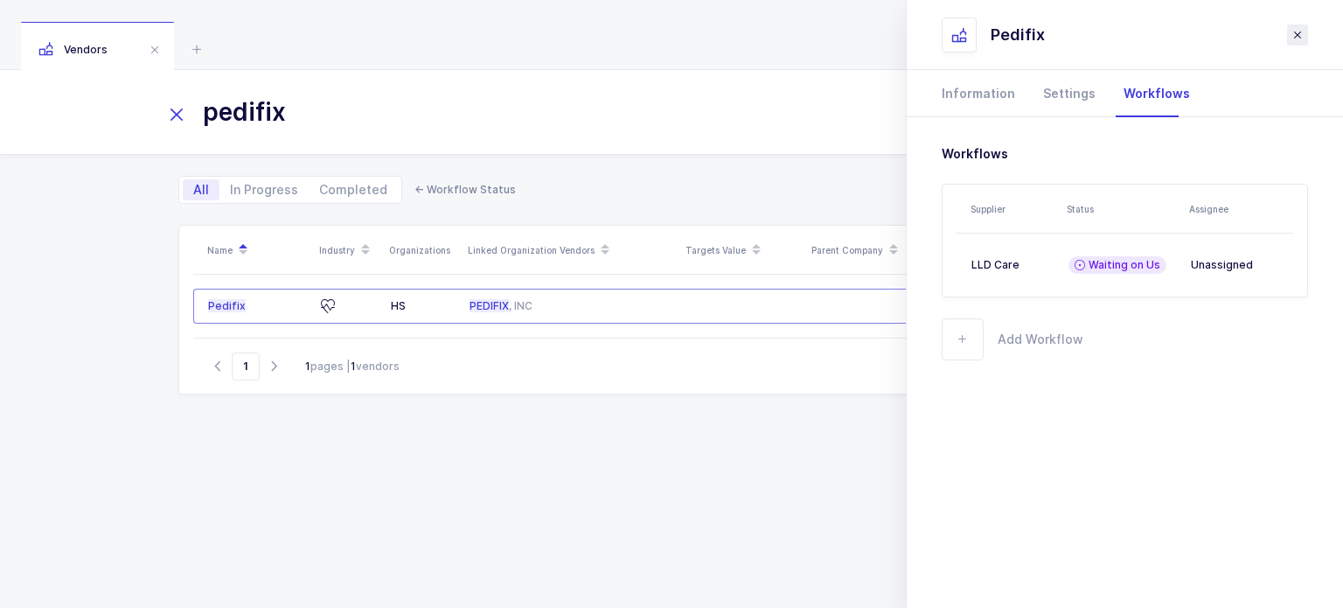
click at [1298, 38] on icon "close drawer" at bounding box center [1298, 35] width 14 height 14
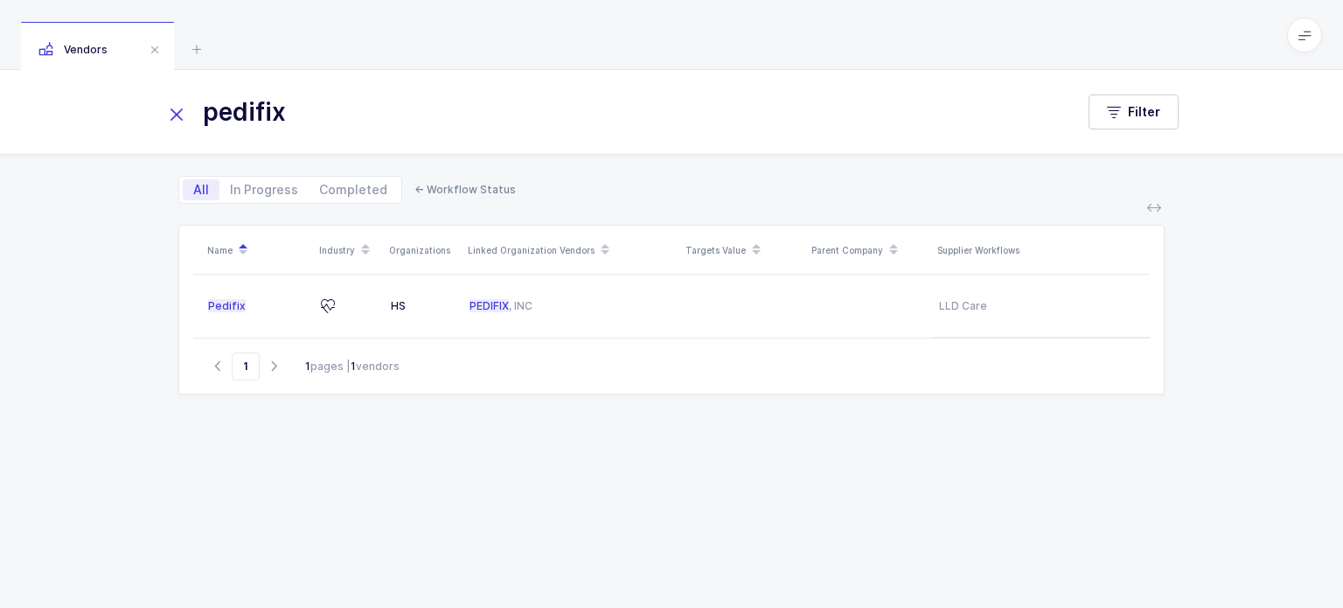
click at [178, 114] on icon at bounding box center [176, 114] width 24 height 24
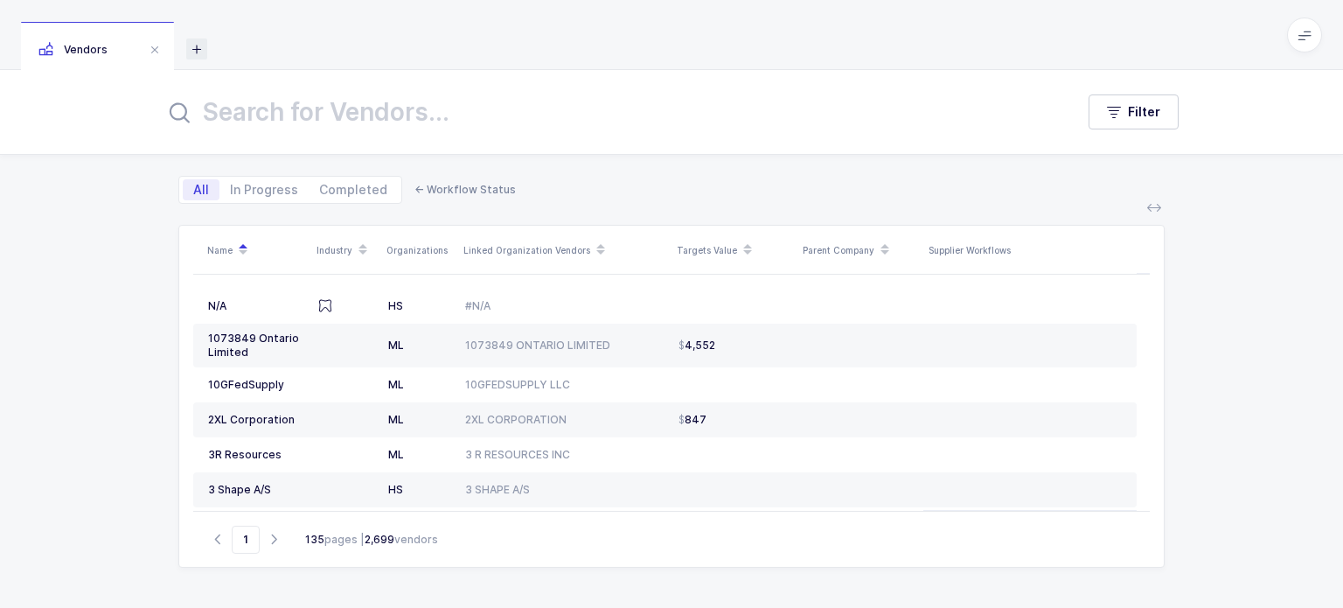
click at [196, 46] on icon at bounding box center [196, 48] width 21 height 21
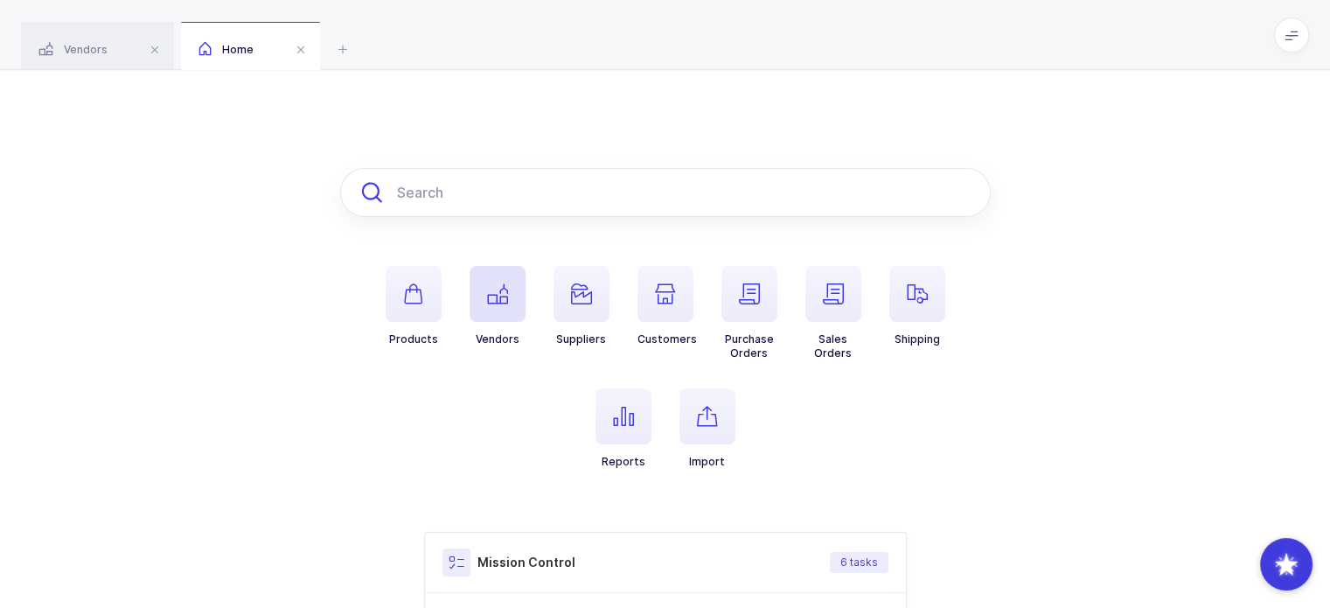
paste input "P3072"
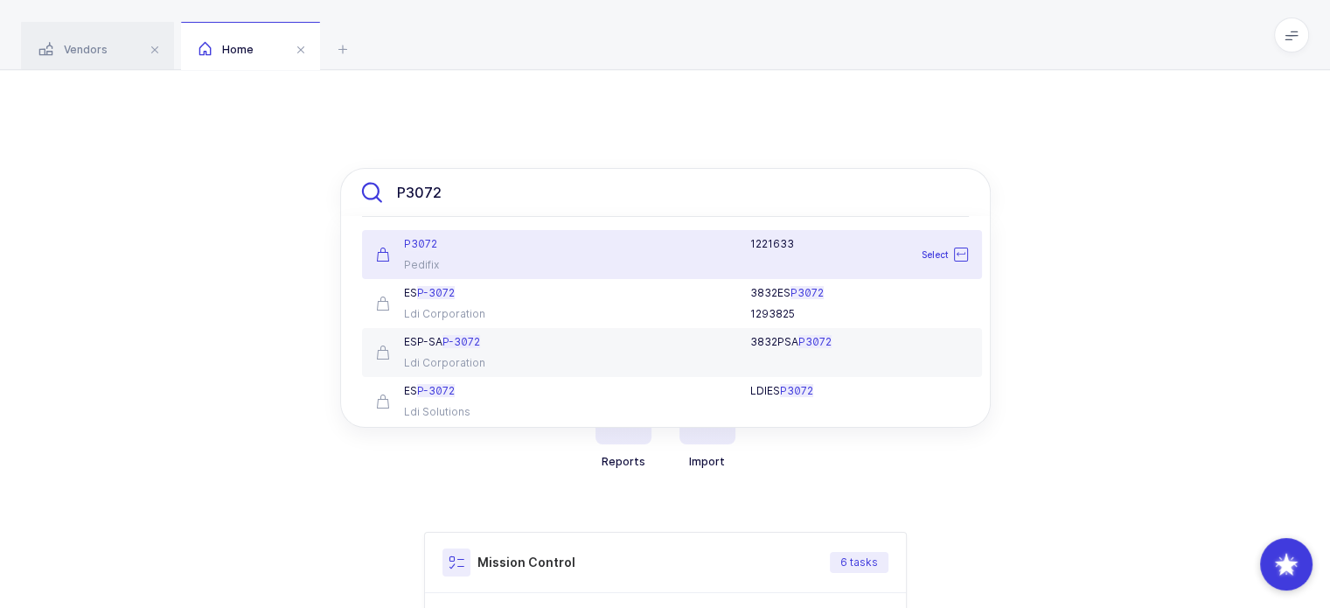
type input "P3072"
click at [614, 255] on div "1221633" at bounding box center [773, 254] width 408 height 35
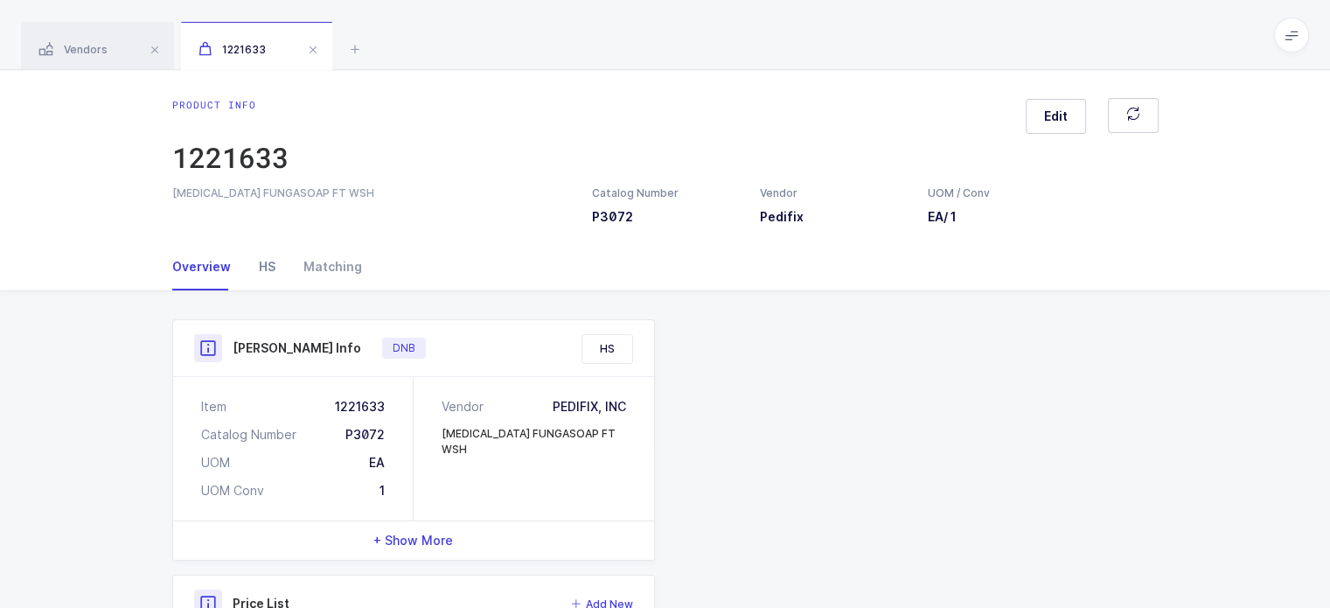
click at [259, 270] on div "HS" at bounding box center [267, 266] width 45 height 47
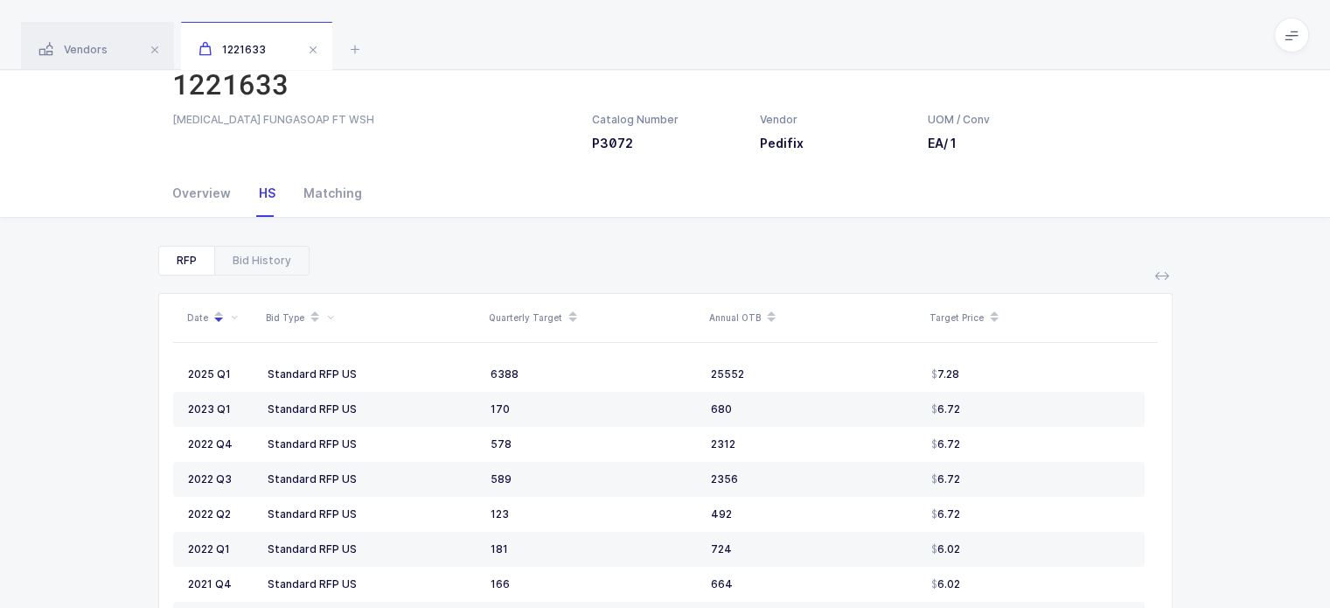
scroll to position [150, 0]
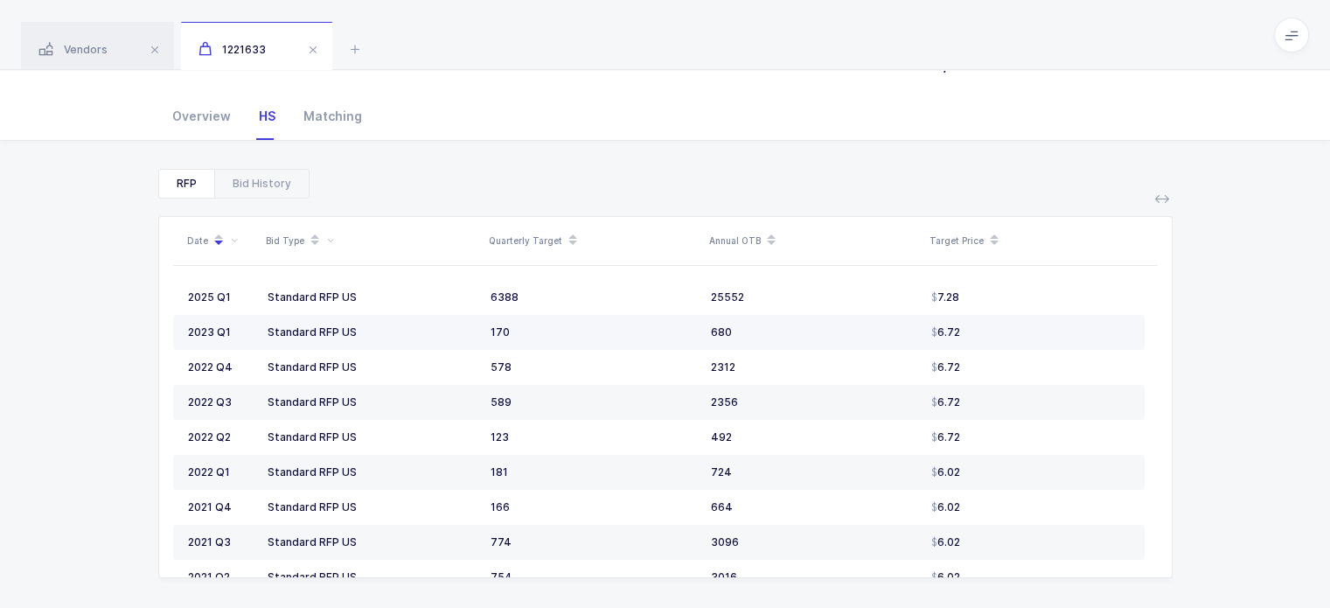
drag, startPoint x: 512, startPoint y: 285, endPoint x: 800, endPoint y: 337, distance: 293.1
click at [800, 337] on tbody "2025 Q1 Standard RFP US 6388 25552 7.28 2023 Q1 Standard RFP US 170 680 6.72 20…" at bounding box center [658, 472] width 971 height 385
click at [800, 337] on div "680" at bounding box center [814, 332] width 206 height 14
drag, startPoint x: 1028, startPoint y: 364, endPoint x: 1014, endPoint y: 352, distance: 18.0
click at [1014, 352] on td "6.72" at bounding box center [1034, 367] width 220 height 35
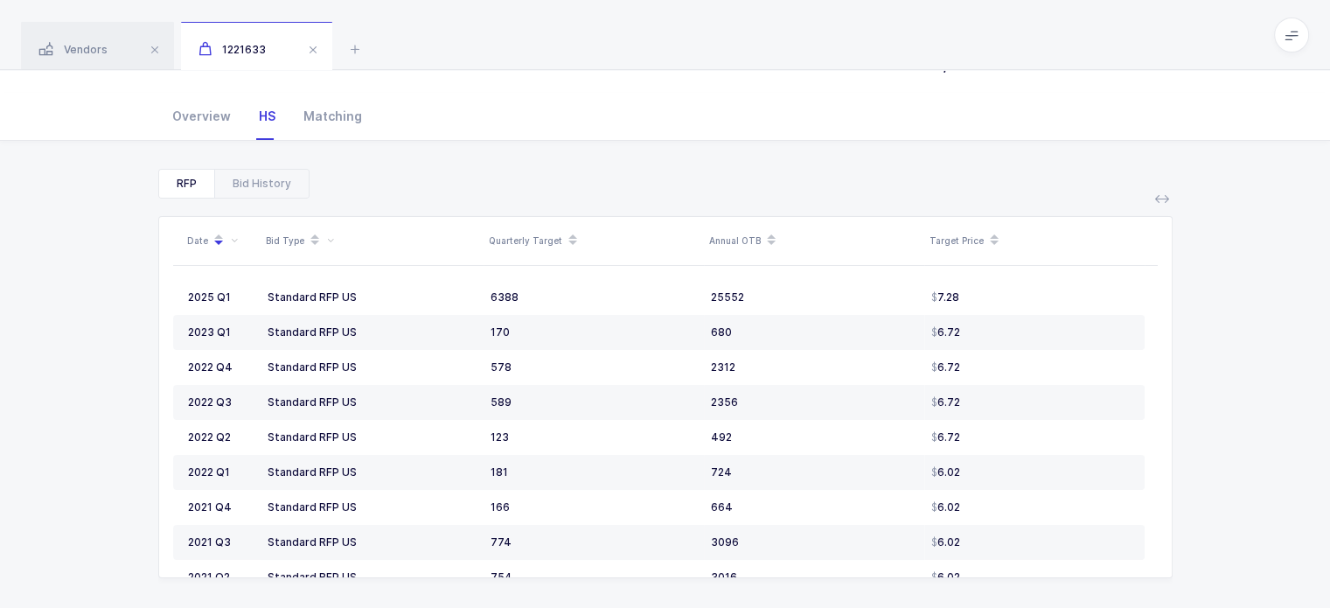
click at [166, 108] on div "Overview HS Matching" at bounding box center [665, 116] width 1014 height 47
click at [181, 114] on div "Overview" at bounding box center [208, 116] width 73 height 47
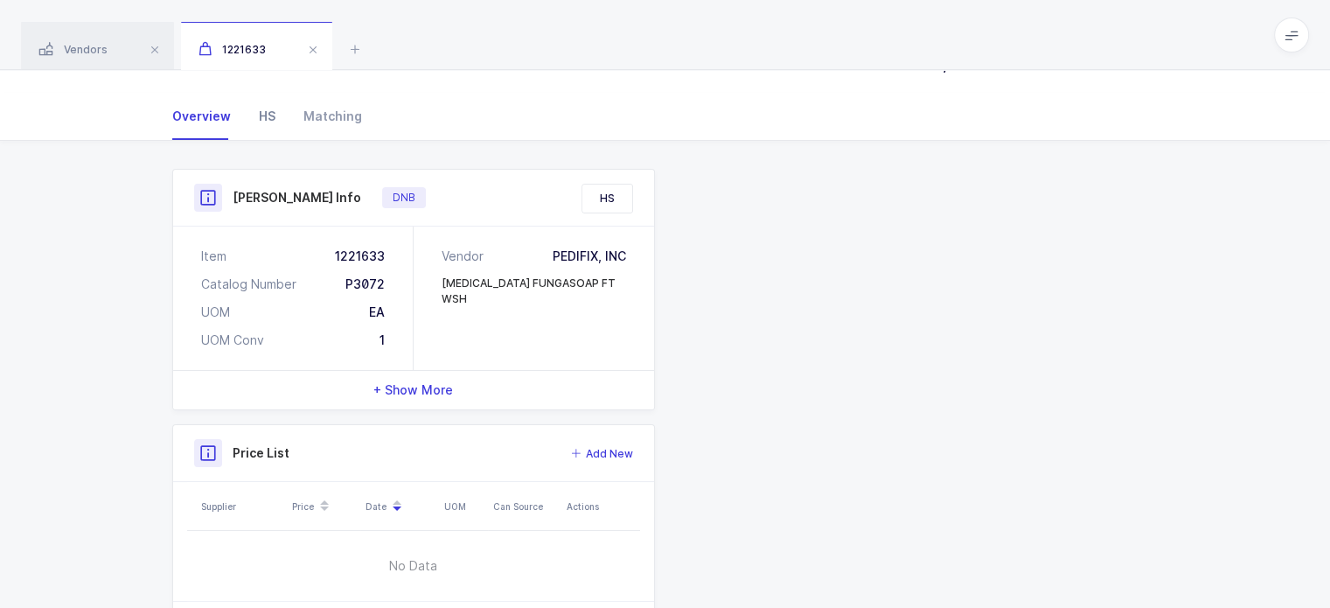
click at [272, 118] on div "HS" at bounding box center [267, 116] width 45 height 47
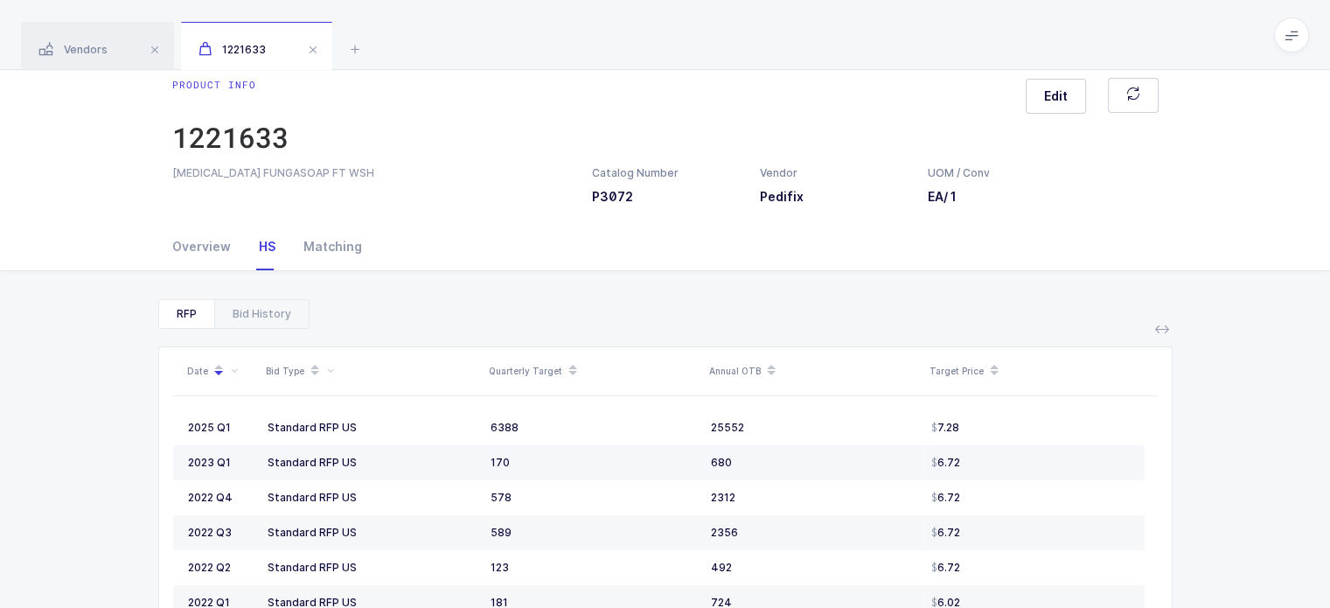
scroll to position [0, 0]
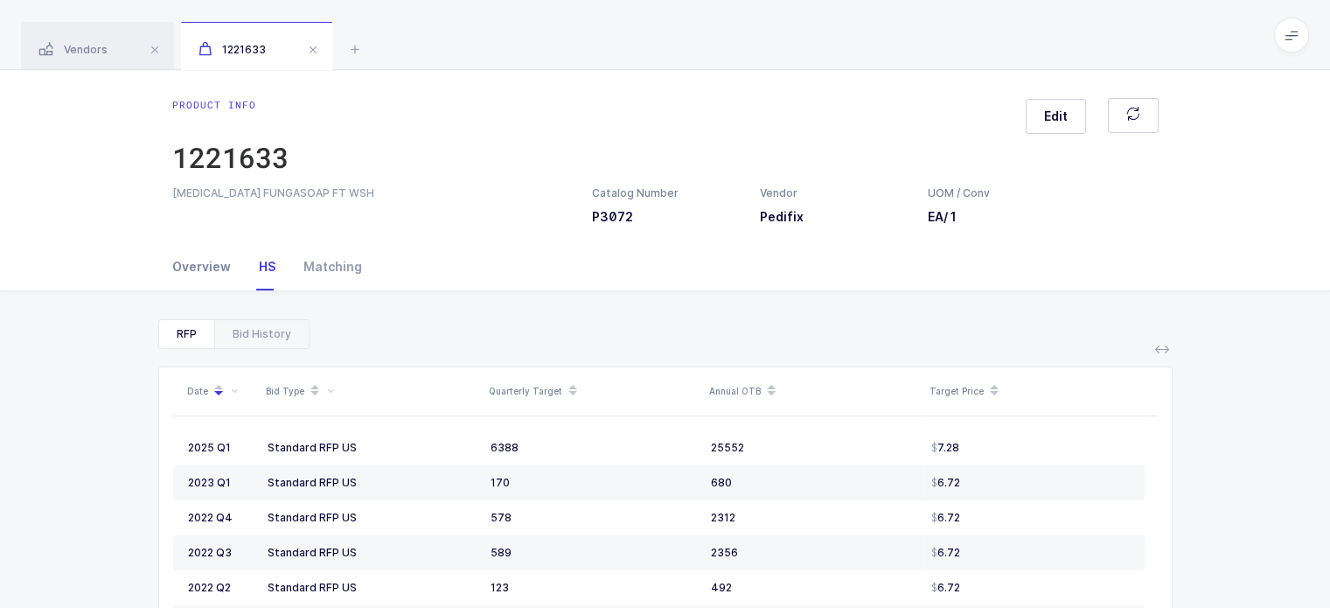
click at [205, 278] on div "Overview" at bounding box center [208, 266] width 73 height 47
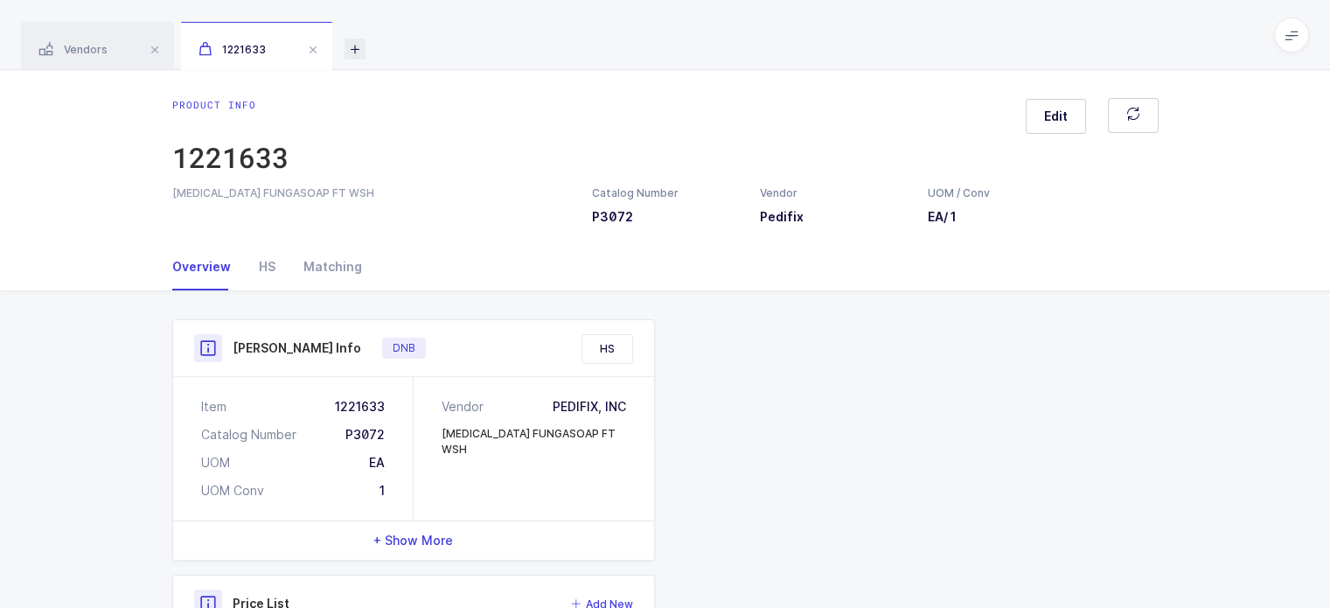
click at [351, 52] on icon at bounding box center [355, 48] width 21 height 21
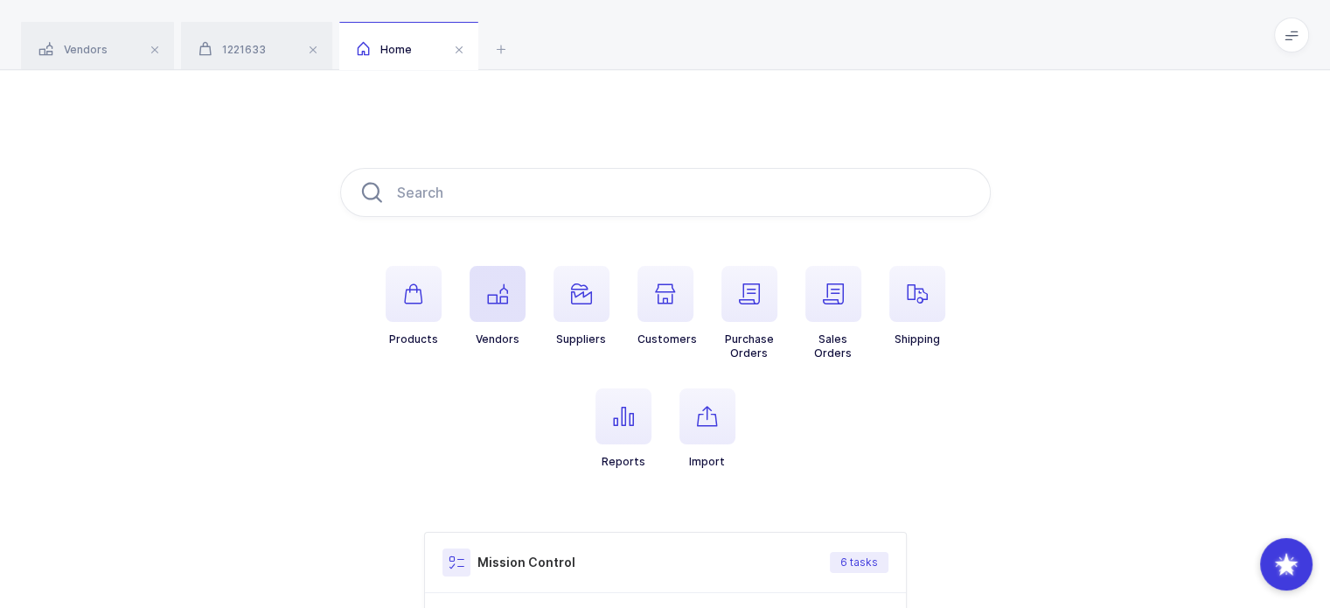
click at [494, 301] on icon "button" at bounding box center [497, 293] width 21 height 21
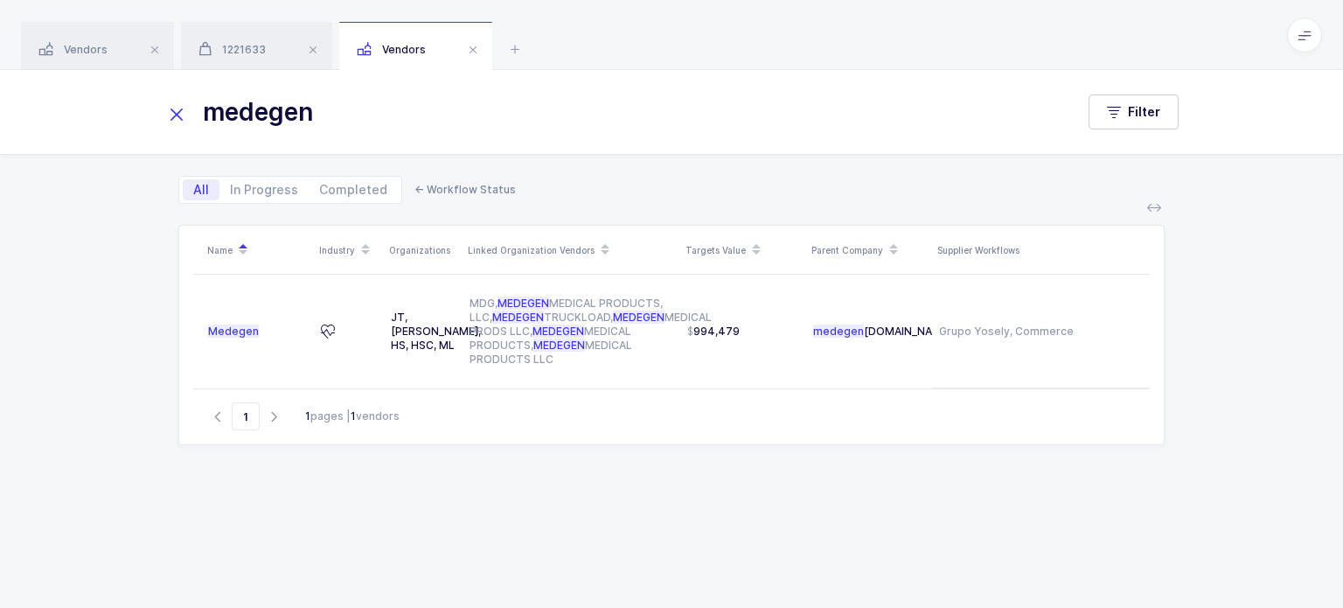
type input "medegen"
drag, startPoint x: 727, startPoint y: 161, endPoint x: 858, endPoint y: 463, distance: 328.9
click at [858, 463] on div "All In Progress Completed ← Workflow Status Name Industry Organizations Linked …" at bounding box center [671, 381] width 1014 height 453
click at [858, 463] on div "Name Industry Organizations Linked Organization Vendors Targets Value Parent Co…" at bounding box center [671, 395] width 986 height 341
click at [516, 45] on icon at bounding box center [515, 48] width 21 height 21
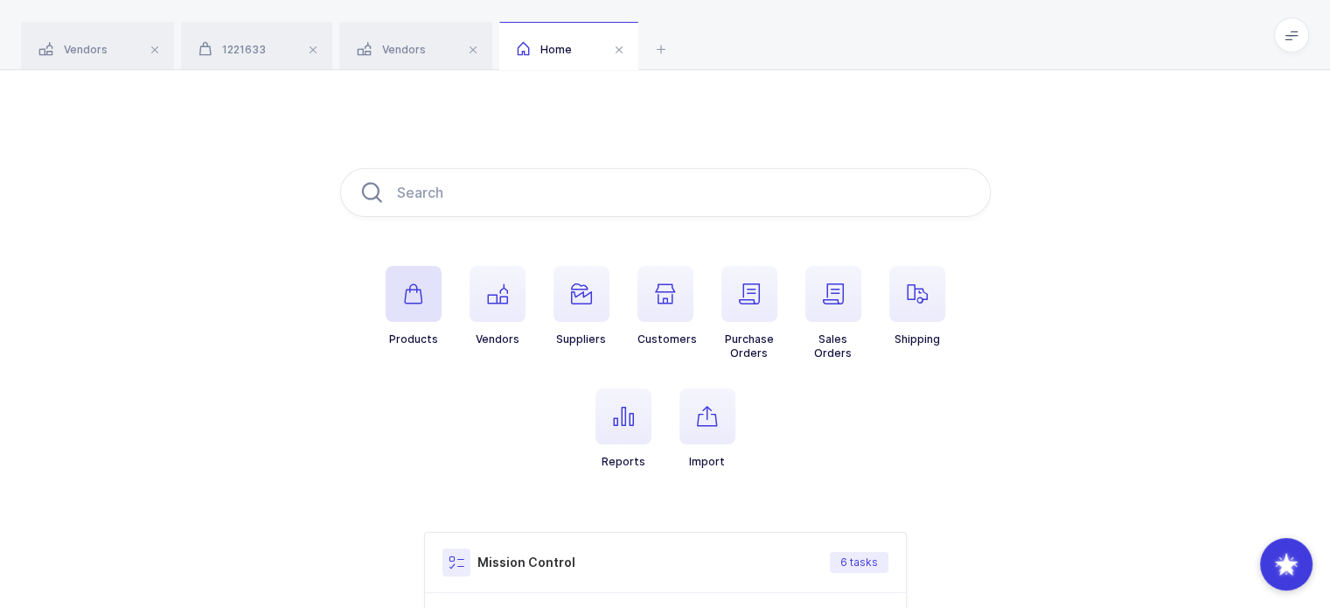
click at [403, 286] on icon "button" at bounding box center [413, 293] width 21 height 21
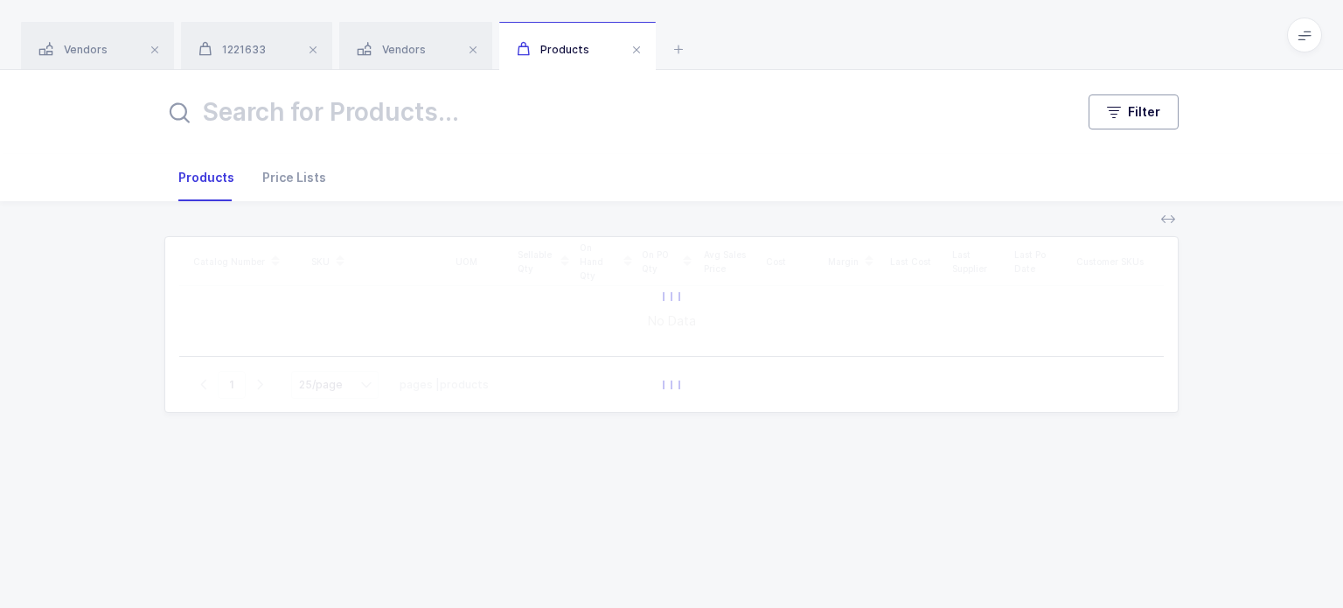
click at [1136, 102] on button "Filter" at bounding box center [1134, 111] width 90 height 35
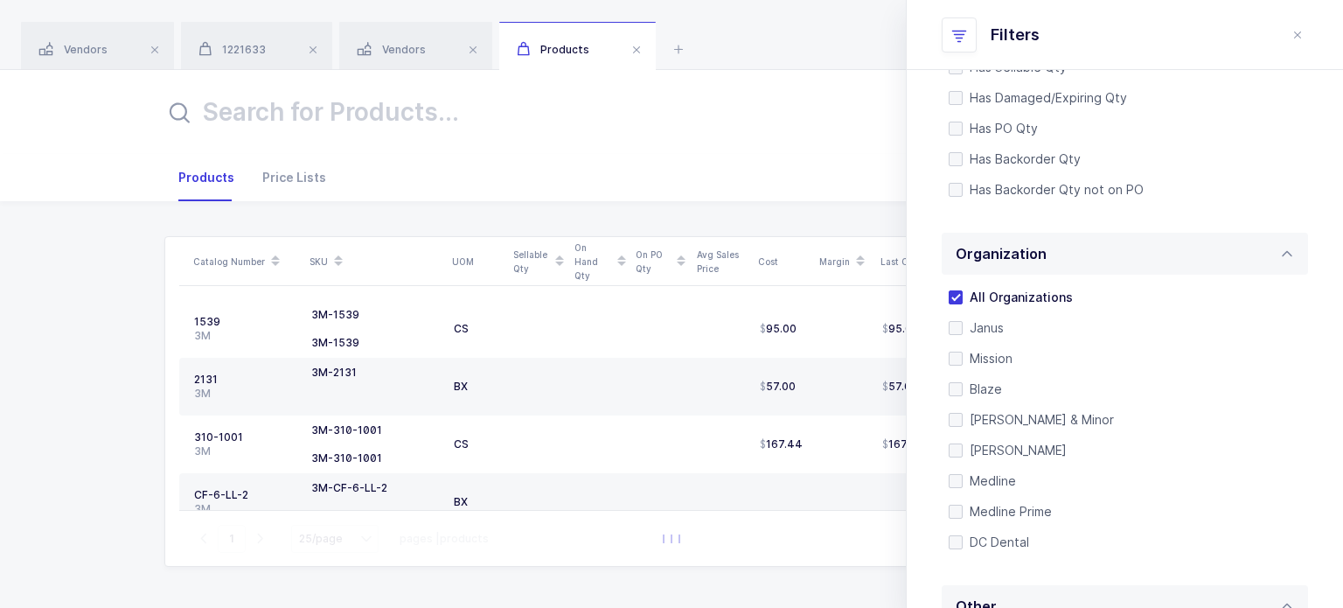
scroll to position [620, 0]
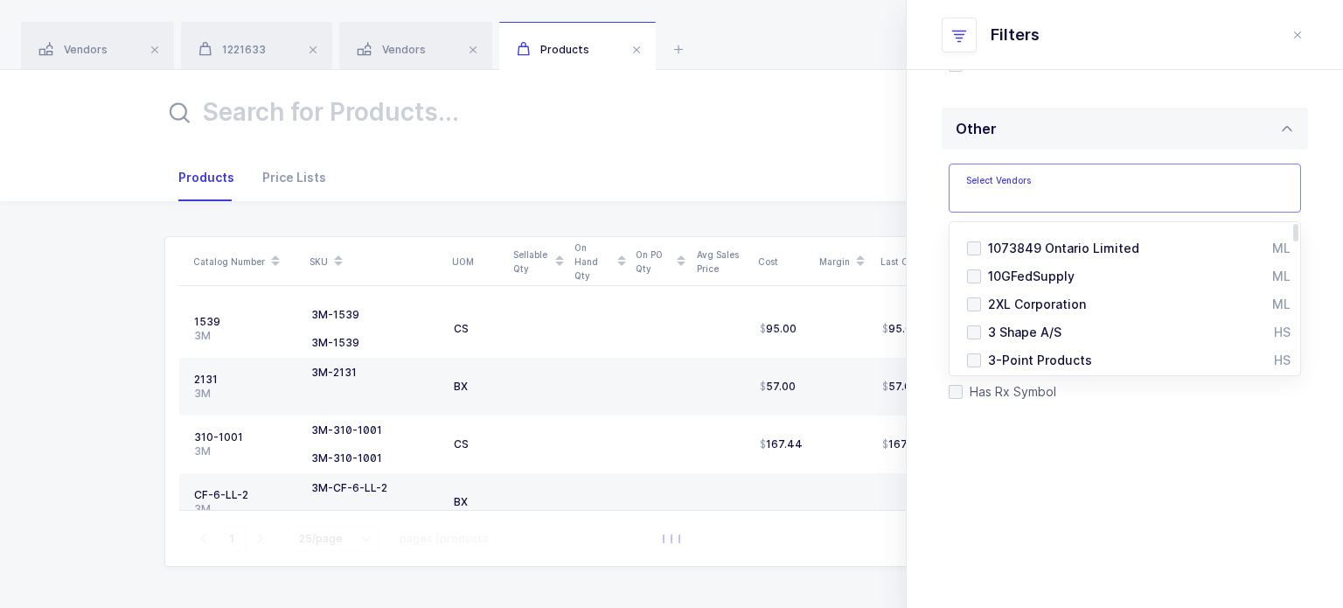
click at [1053, 192] on input "text" at bounding box center [1107, 193] width 282 height 23
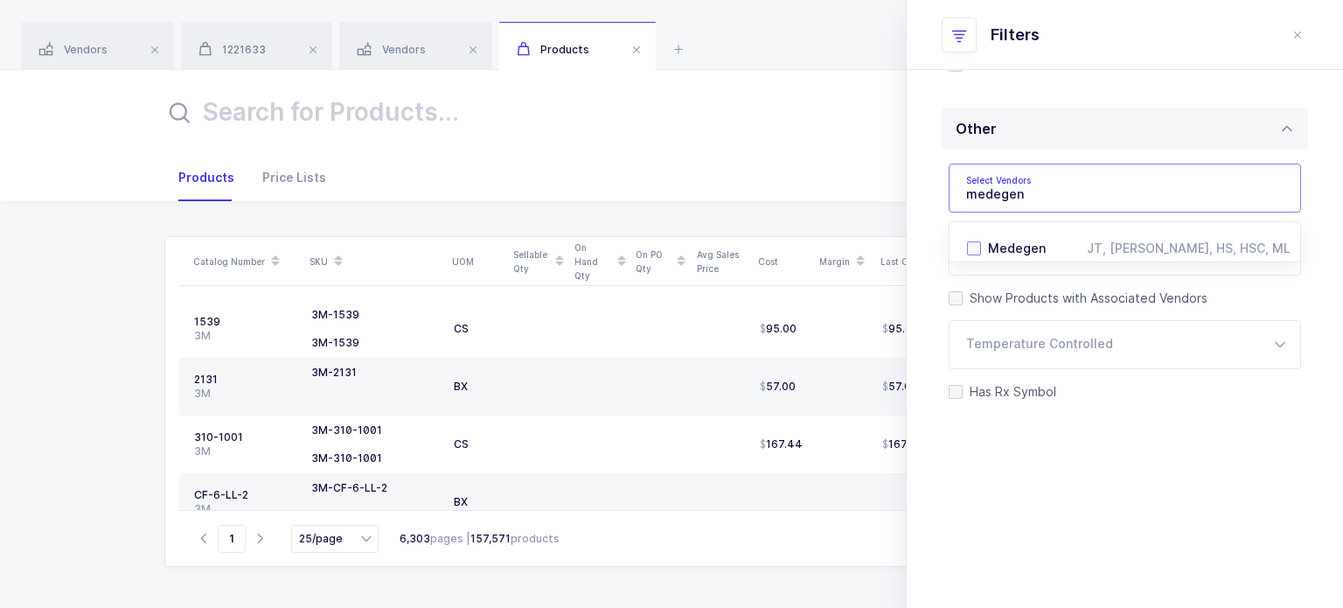
type input "medegen"
click at [1028, 247] on span "Medegen" at bounding box center [1017, 247] width 58 height 15
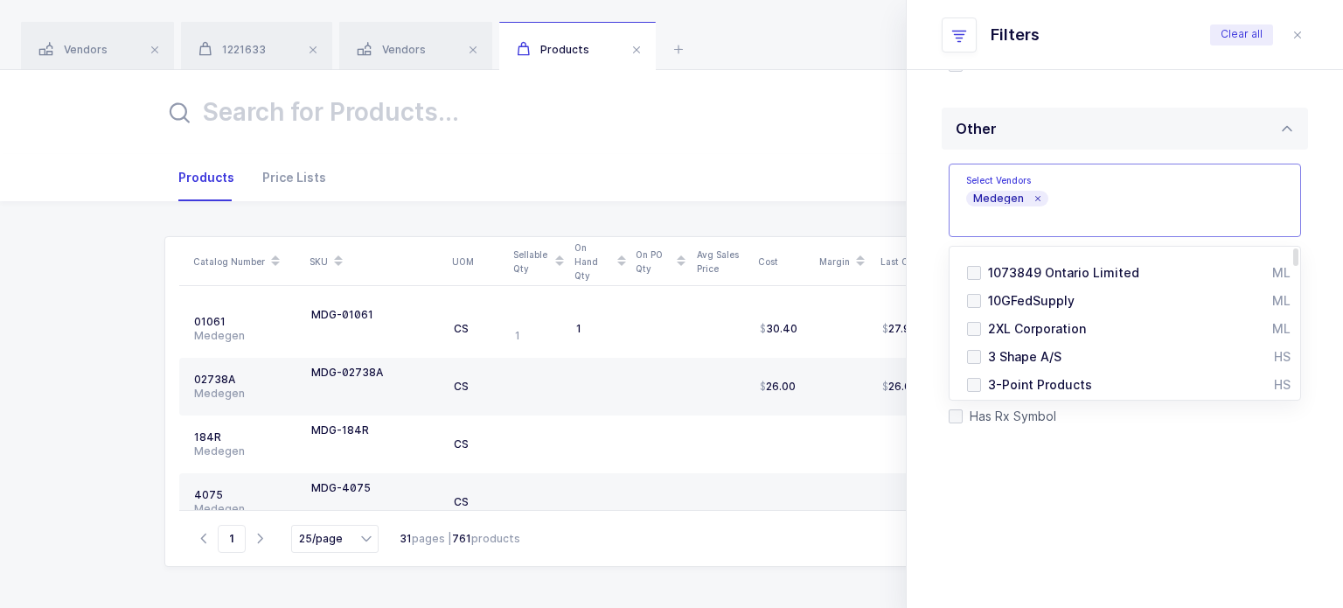
click at [1074, 541] on div "Quantity Has Sellable Qty Has Sellable Qty Has Damaged/Expiring Qty Has Damaged…" at bounding box center [1125, 65] width 436 height 1136
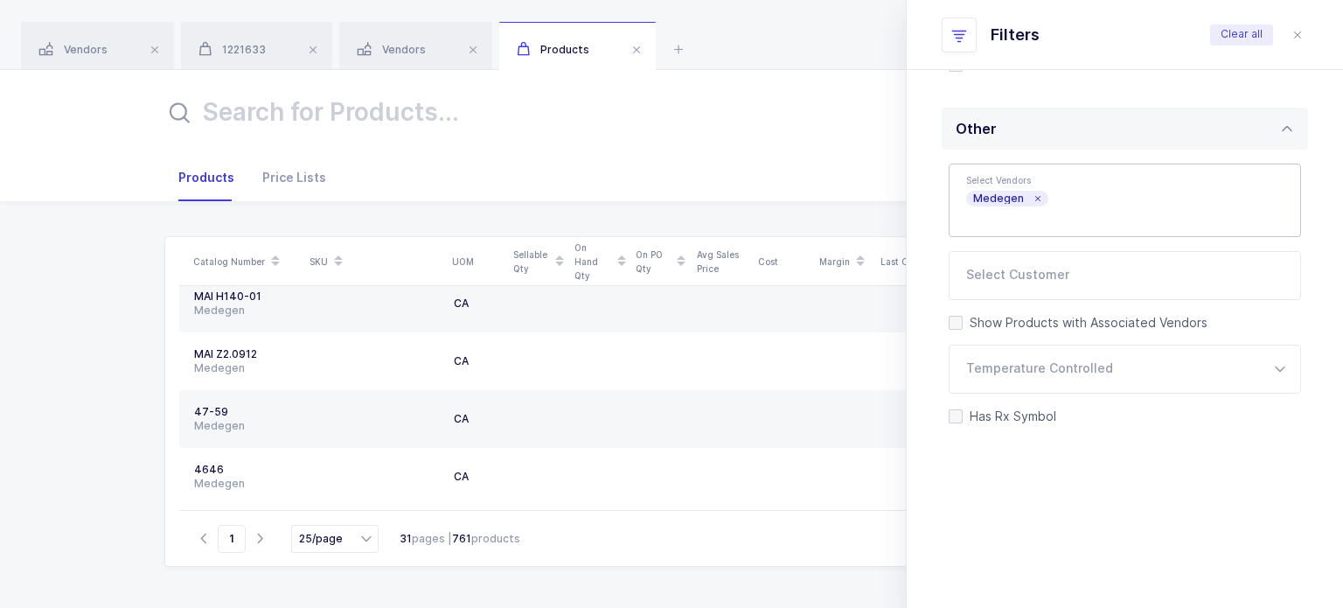
scroll to position [0, 0]
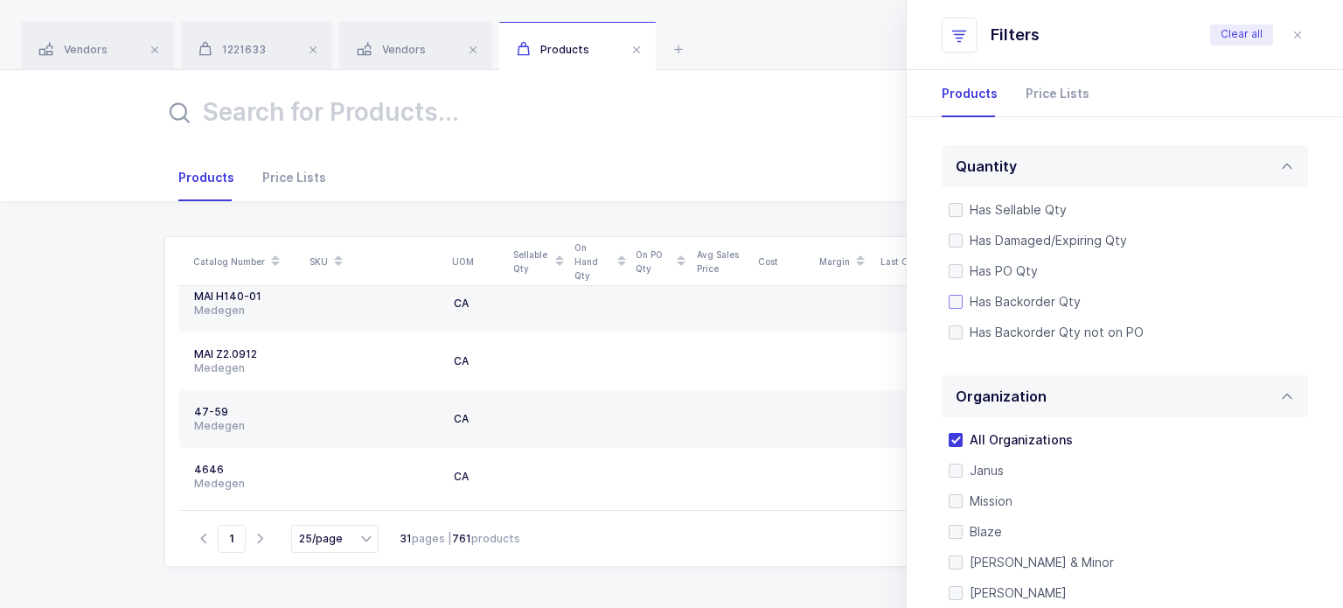
click at [1023, 296] on span "Has Backorder Qty" at bounding box center [1022, 301] width 118 height 17
click at [963, 295] on input "Has Backorder Qty" at bounding box center [963, 295] width 0 height 0
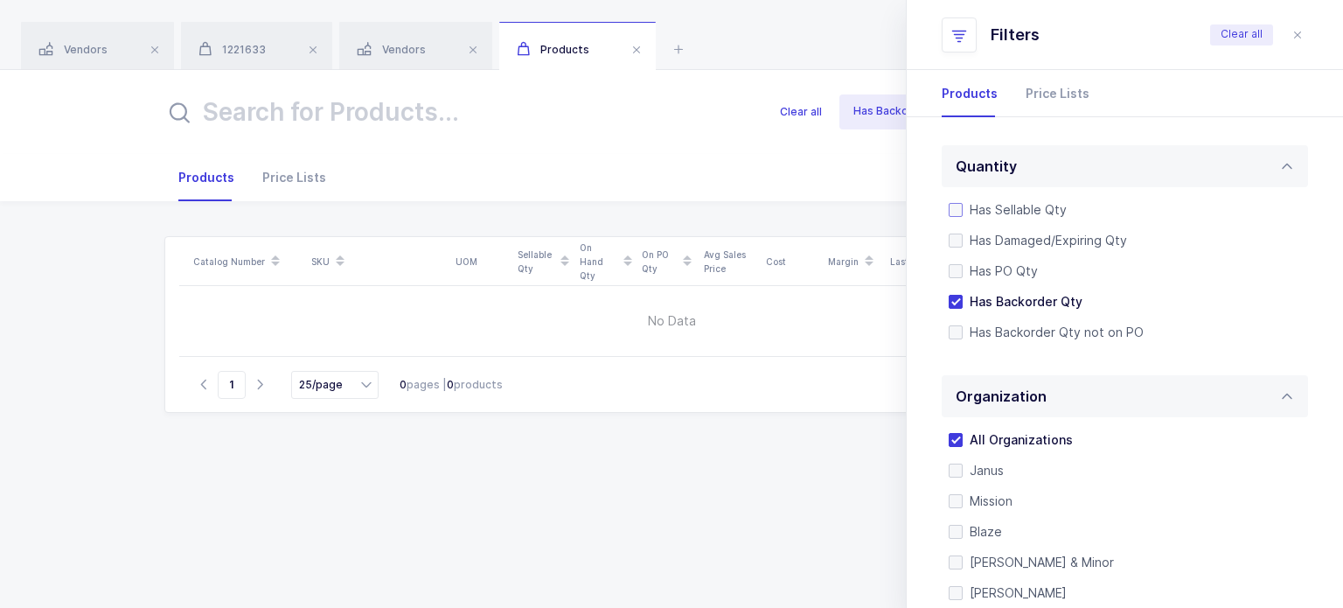
click at [1023, 210] on span "Has Sellable Qty" at bounding box center [1015, 209] width 104 height 17
click at [963, 203] on input "Has Sellable Qty" at bounding box center [963, 203] width 0 height 0
click at [1018, 272] on span "Has PO Qty" at bounding box center [1000, 270] width 75 height 17
click at [963, 264] on input "Has PO Qty" at bounding box center [963, 264] width 0 height 0
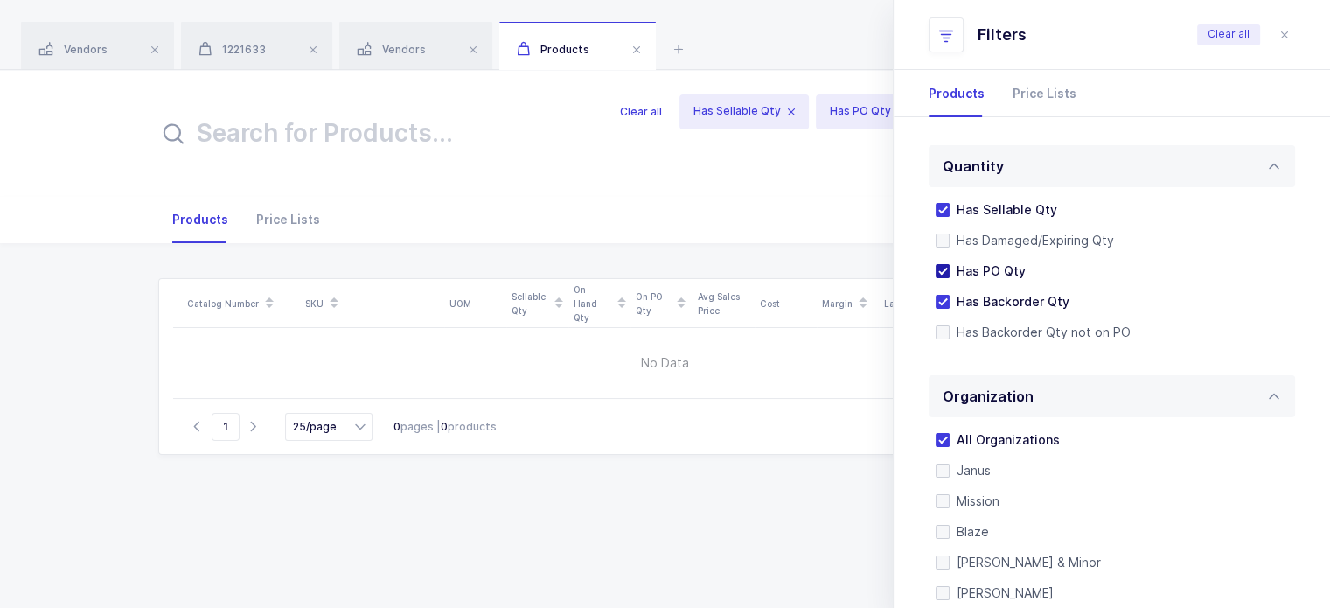
click at [1014, 272] on span "Has PO Qty" at bounding box center [988, 270] width 76 height 17
click at [950, 264] on input "Has PO Qty" at bounding box center [950, 264] width 0 height 0
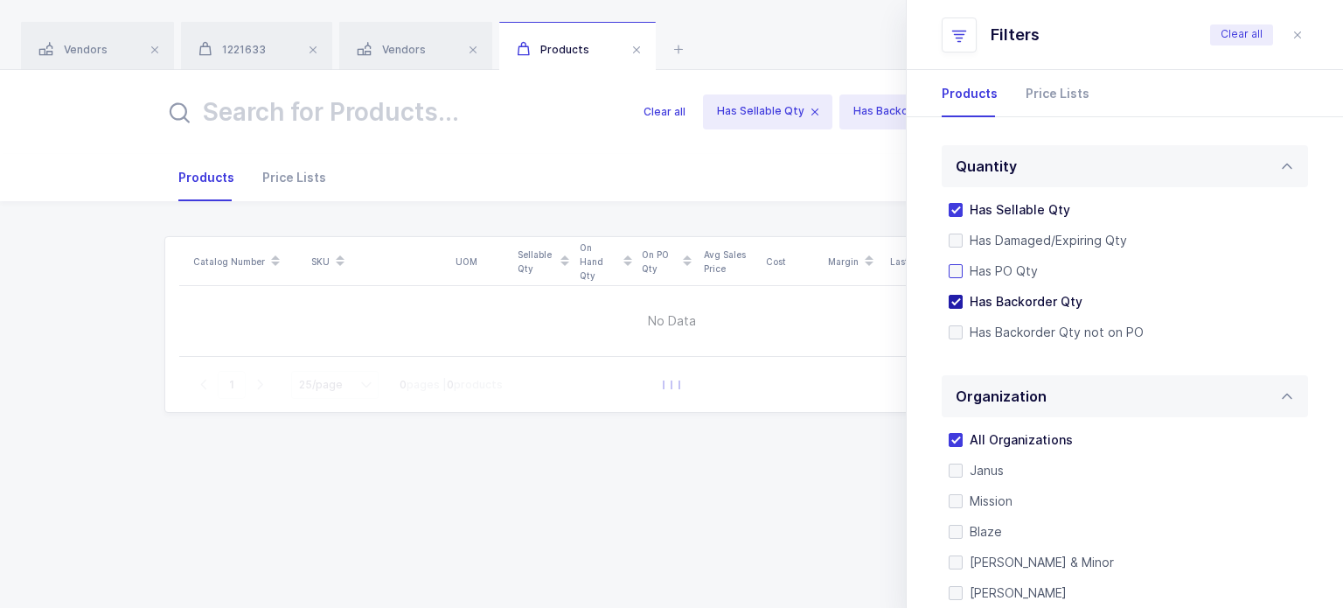
click at [1007, 296] on span "Has Backorder Qty" at bounding box center [1023, 301] width 120 height 17
click at [963, 295] on input "Has Backorder Qty" at bounding box center [963, 295] width 0 height 0
click at [1011, 204] on span "Has Sellable Qty" at bounding box center [1017, 209] width 108 height 17
click at [963, 203] on input "Has Sellable Qty" at bounding box center [963, 203] width 0 height 0
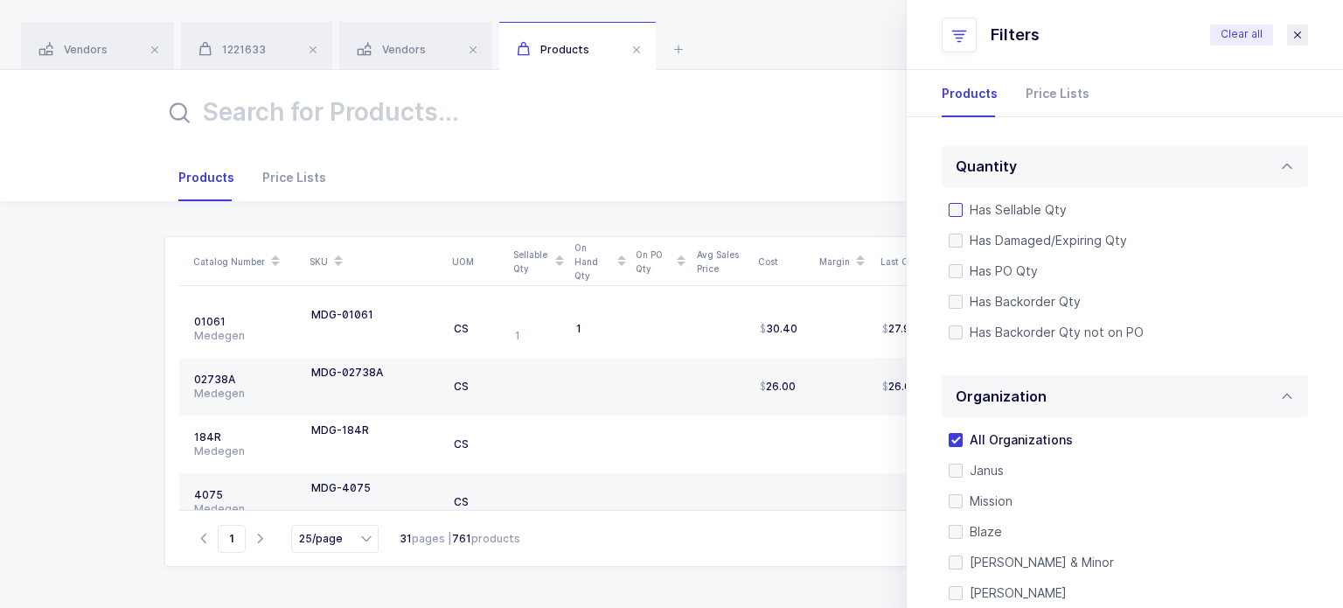
click at [1301, 34] on icon "close drawer" at bounding box center [1298, 35] width 14 height 14
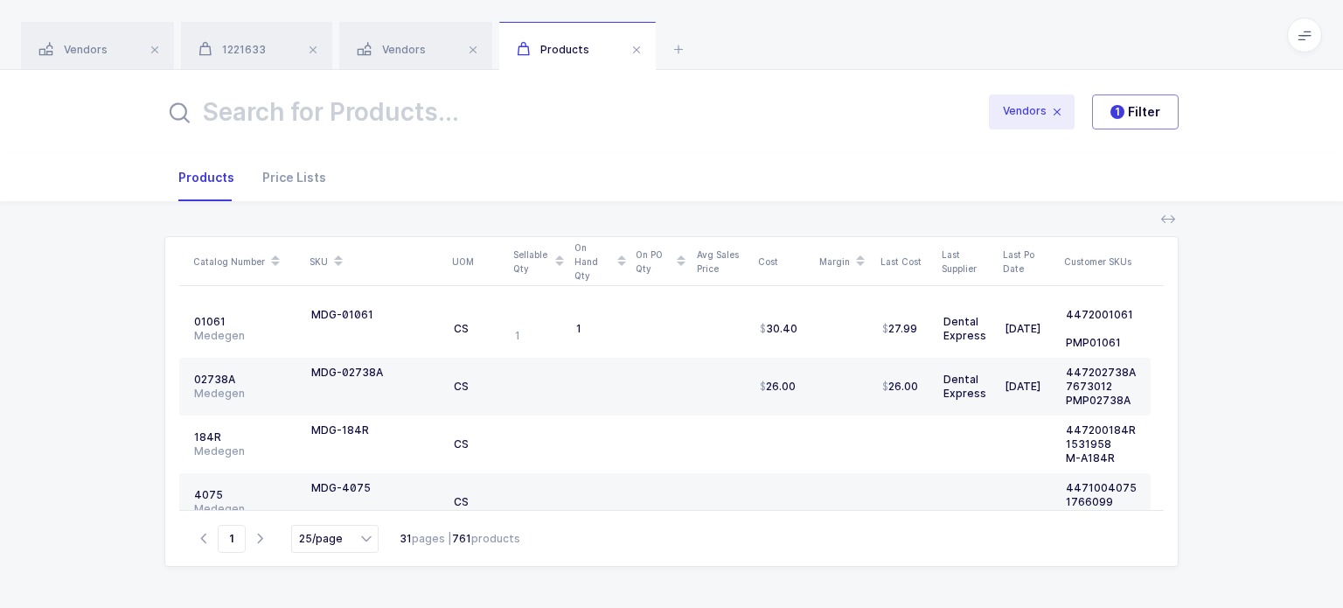
click at [693, 58] on div "Vendors 1221633 Vendors Products" at bounding box center [671, 35] width 1343 height 70
click at [685, 45] on icon at bounding box center [678, 48] width 21 height 21
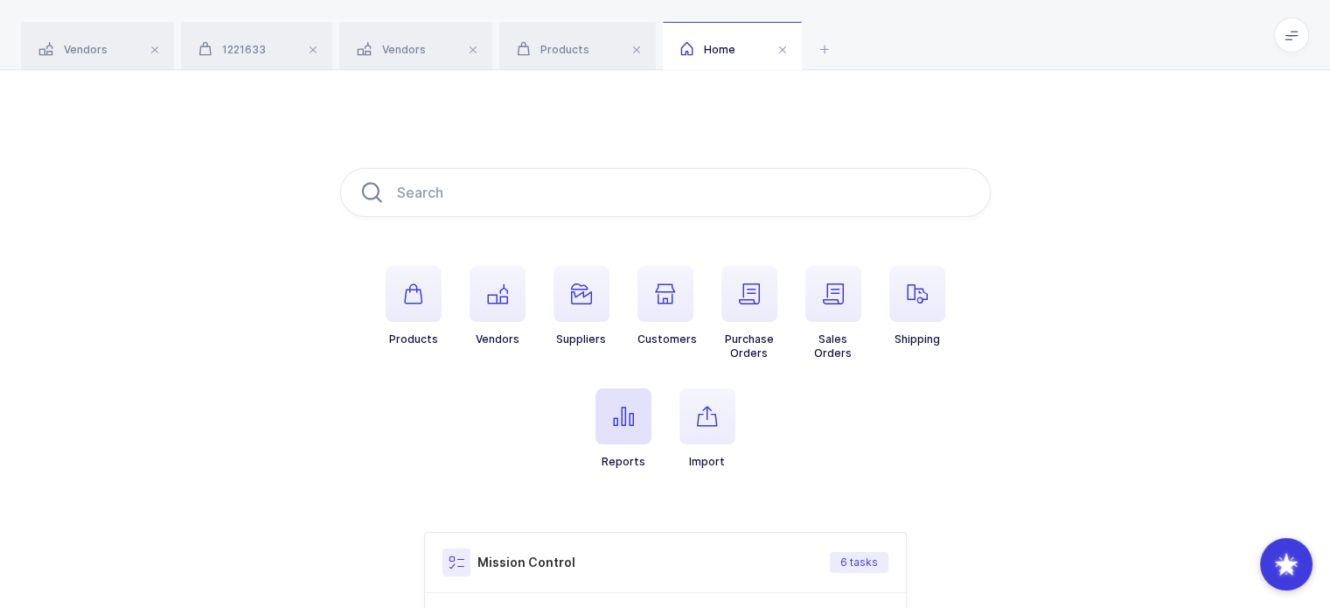
click at [616, 440] on span "button" at bounding box center [623, 416] width 56 height 56
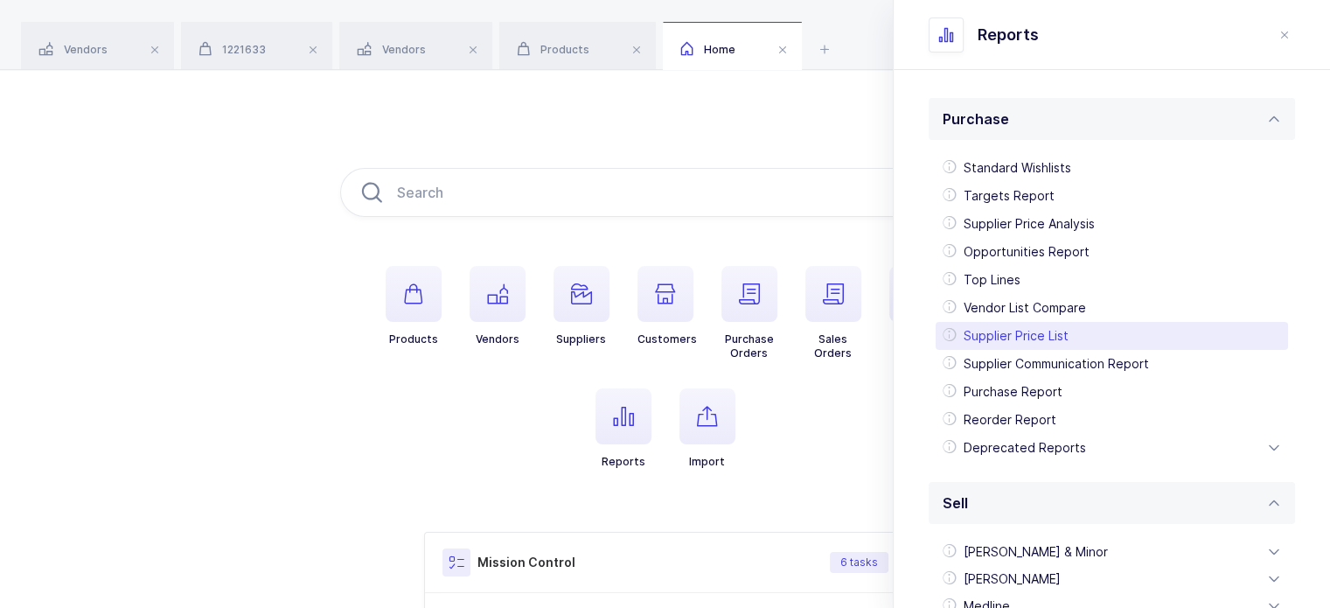
click at [1029, 340] on div "Supplier Price List" at bounding box center [1112, 336] width 352 height 28
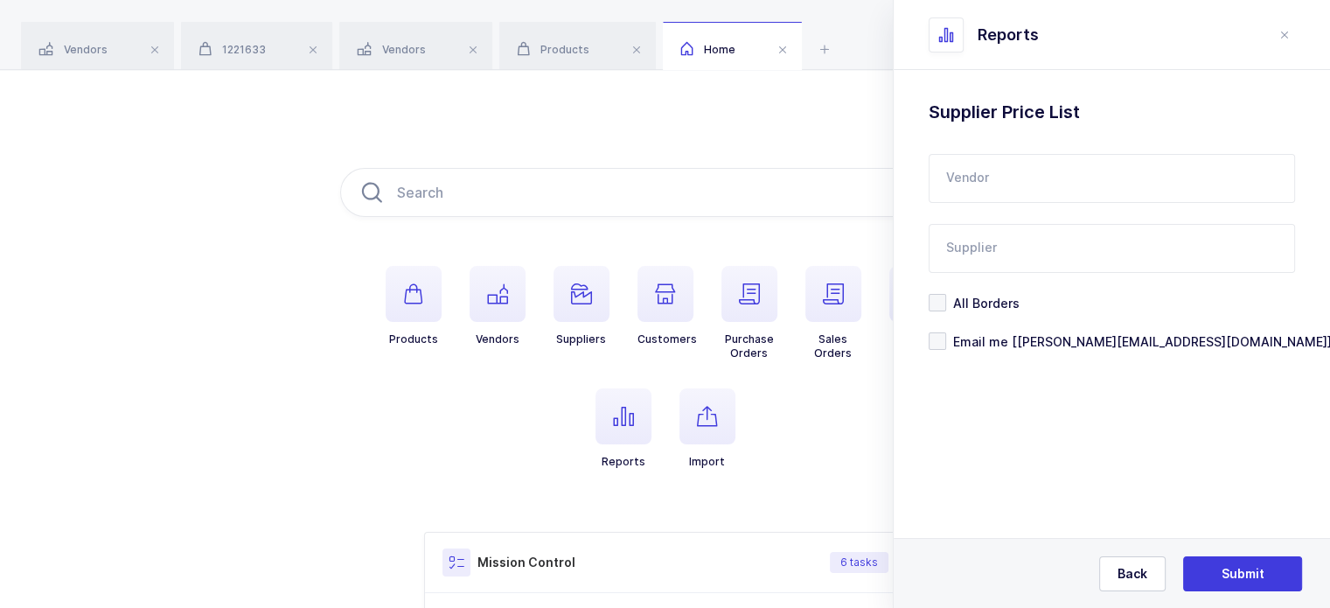
click at [1034, 178] on input "text" at bounding box center [1112, 178] width 366 height 49
click at [990, 231] on span "Medegen" at bounding box center [976, 236] width 58 height 15
type input "Medegen"
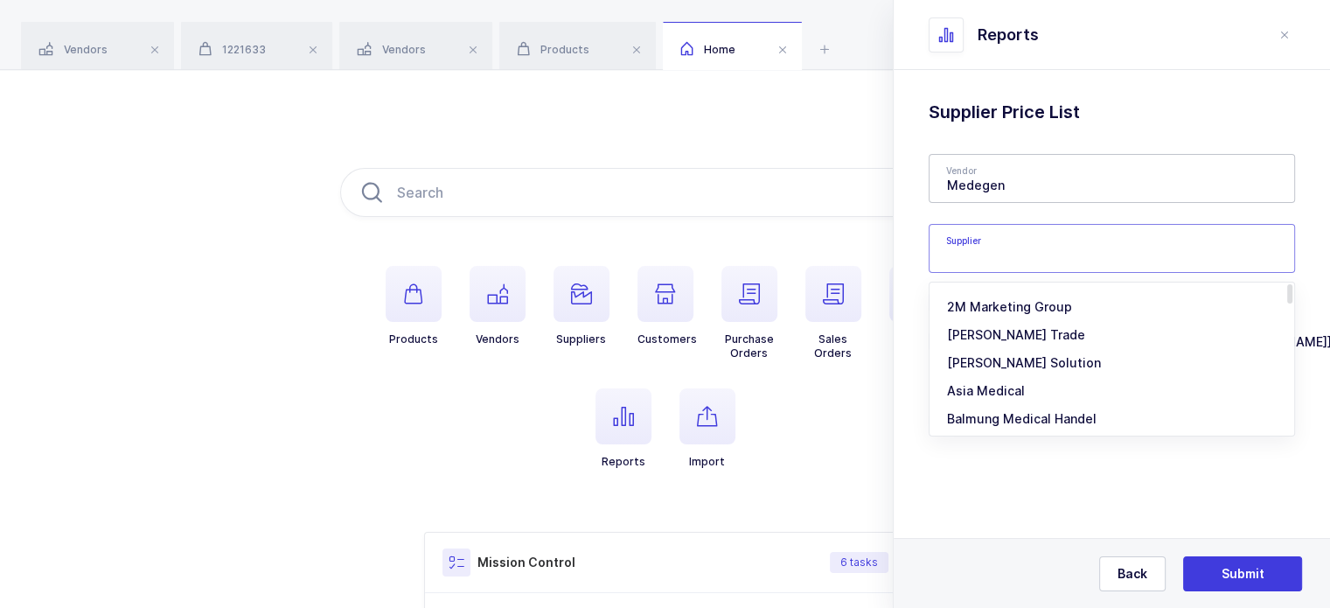
click at [1008, 241] on input "text" at bounding box center [1112, 248] width 366 height 49
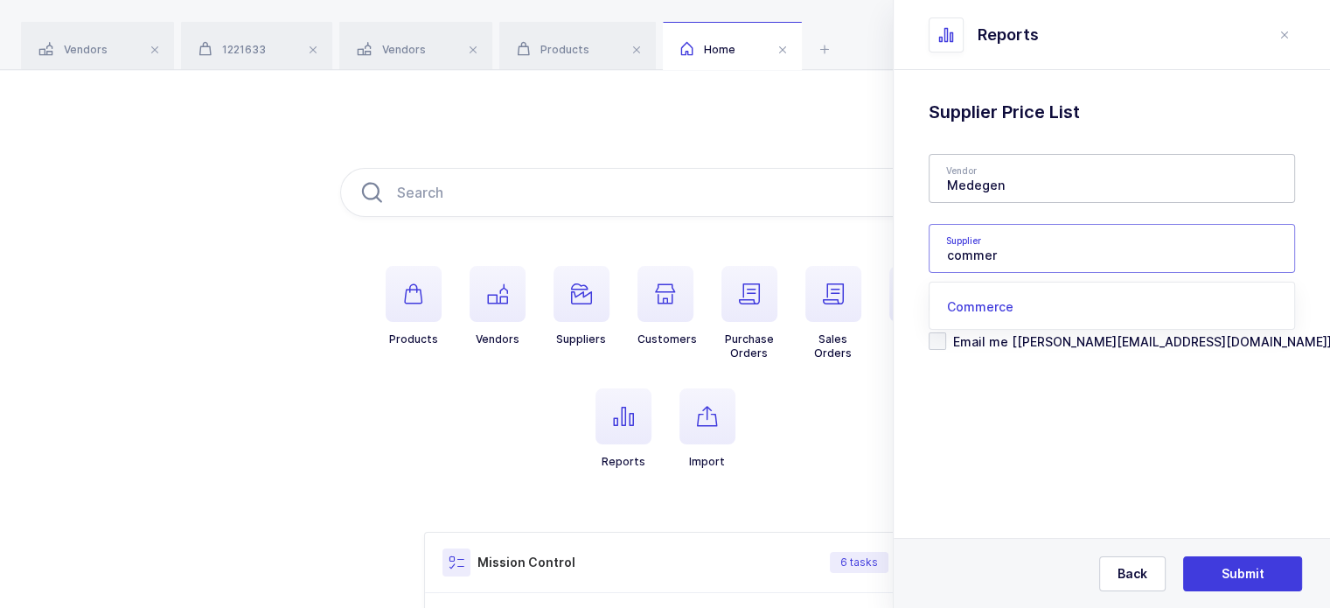
click at [1005, 310] on span "Commerce" at bounding box center [980, 306] width 66 height 15
type input "Commerce"
click at [1018, 349] on span "Email me [[PERSON_NAME][EMAIL_ADDRESS][DOMAIN_NAME]]" at bounding box center [1139, 341] width 386 height 17
click at [946, 332] on input "Email me [[PERSON_NAME][EMAIL_ADDRESS][DOMAIN_NAME]]" at bounding box center [946, 332] width 0 height 0
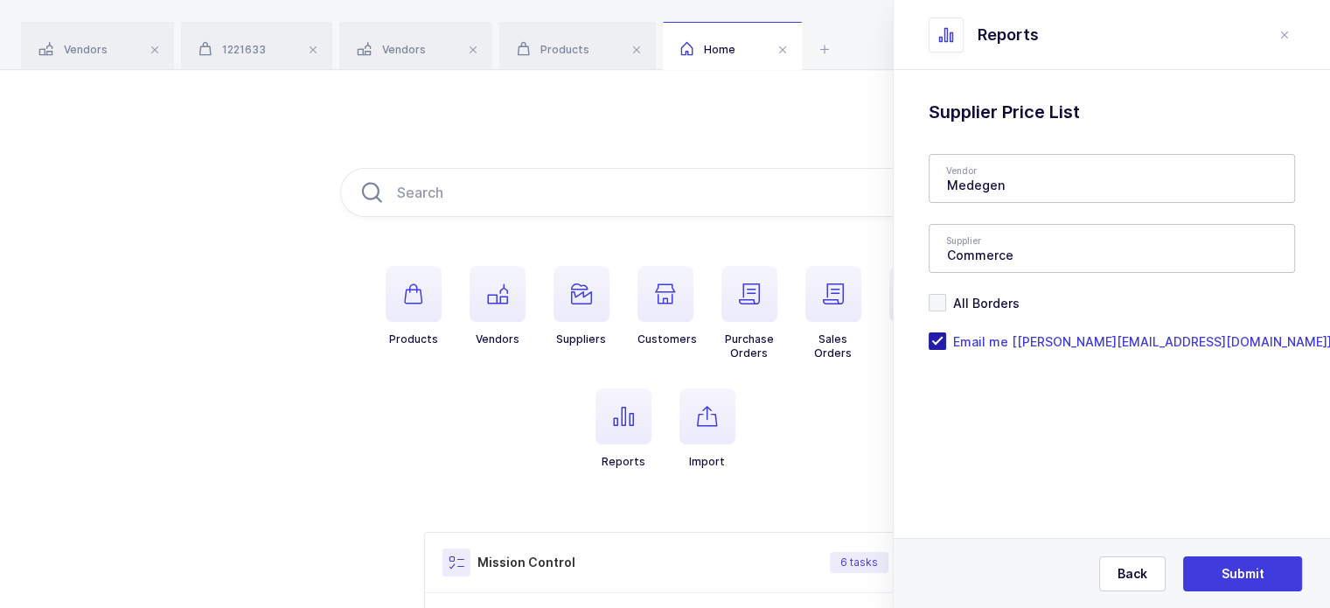
click at [1018, 347] on span "Email me [[PERSON_NAME][EMAIL_ADDRESS][DOMAIN_NAME]]" at bounding box center [1139, 341] width 386 height 17
click at [946, 332] on input "Email me [[PERSON_NAME][EMAIL_ADDRESS][DOMAIN_NAME]]" at bounding box center [946, 332] width 0 height 0
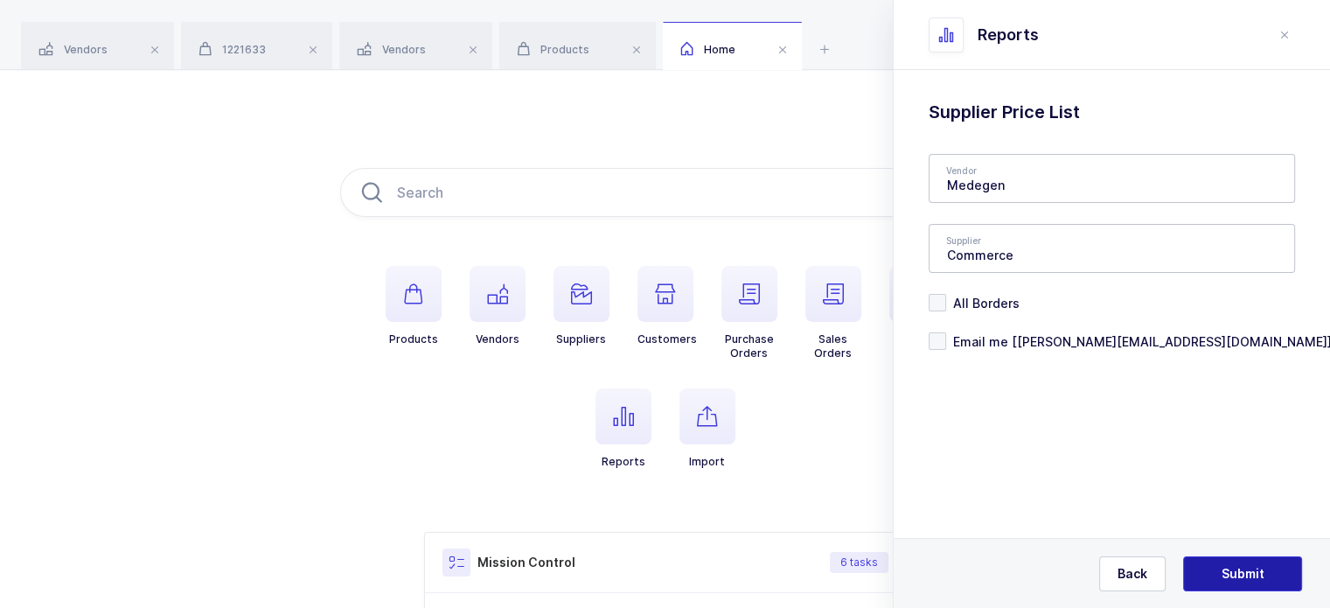
click at [1230, 569] on span "Submit" at bounding box center [1243, 573] width 43 height 17
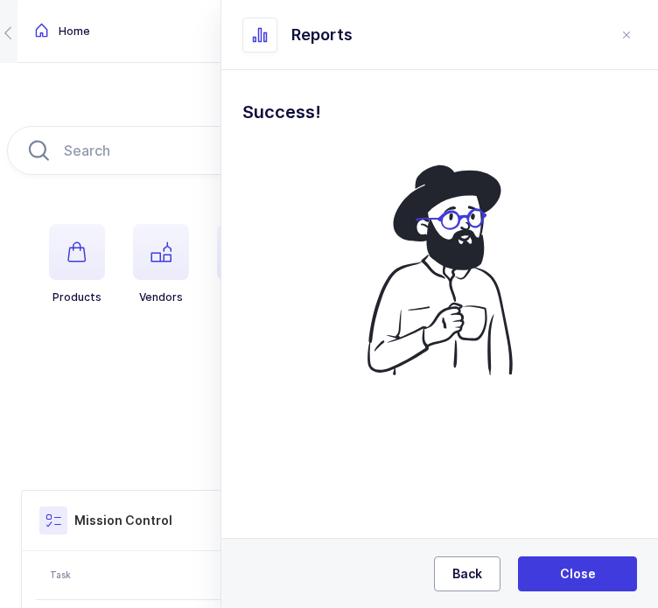
click at [472, 562] on button "Back" at bounding box center [467, 573] width 66 height 35
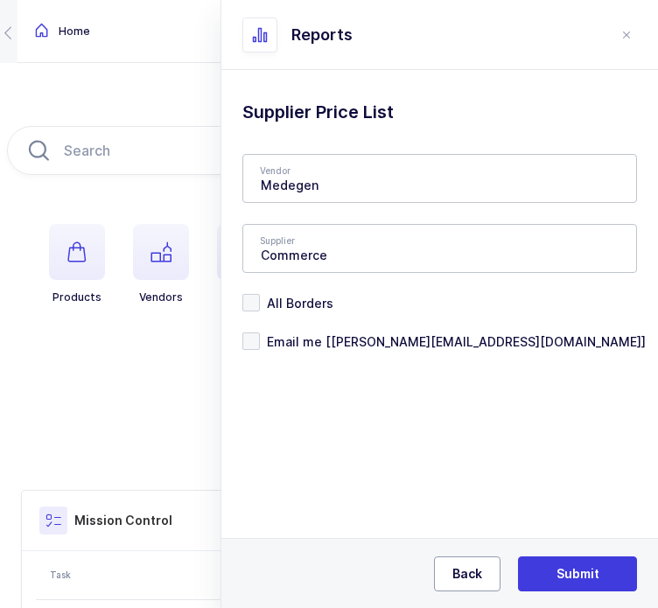
click at [472, 565] on span "Back" at bounding box center [467, 573] width 30 height 17
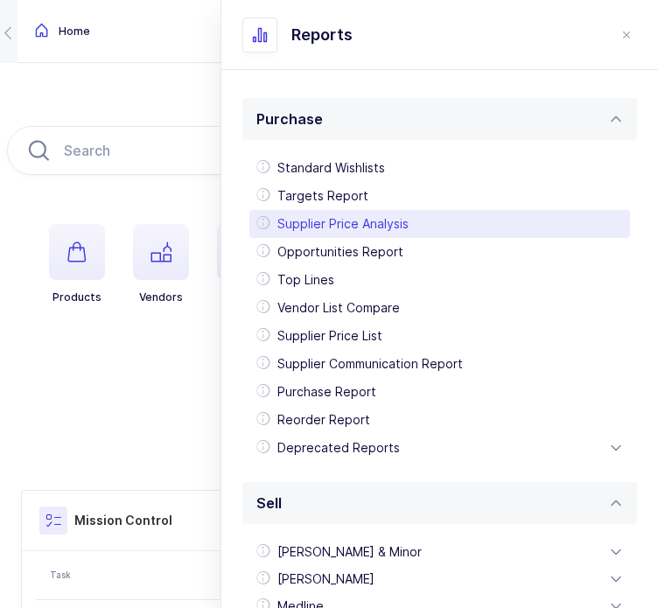
click at [371, 222] on div "Supplier Price Analysis" at bounding box center [439, 224] width 380 height 28
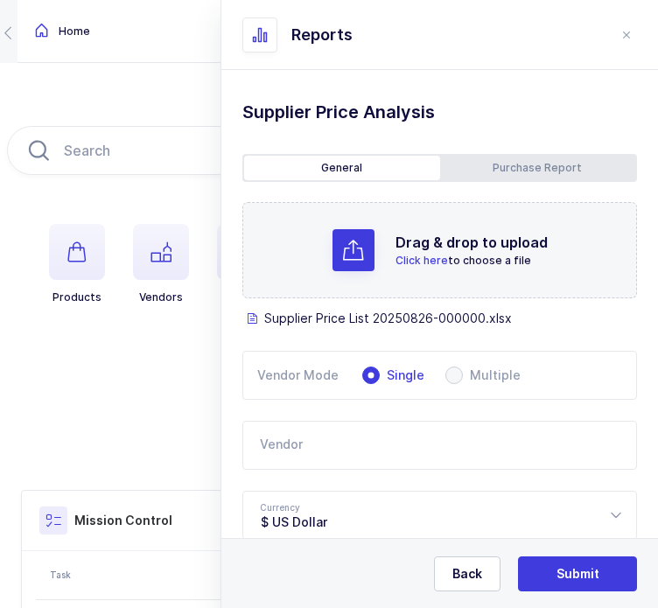
click at [416, 443] on input "text" at bounding box center [439, 445] width 394 height 49
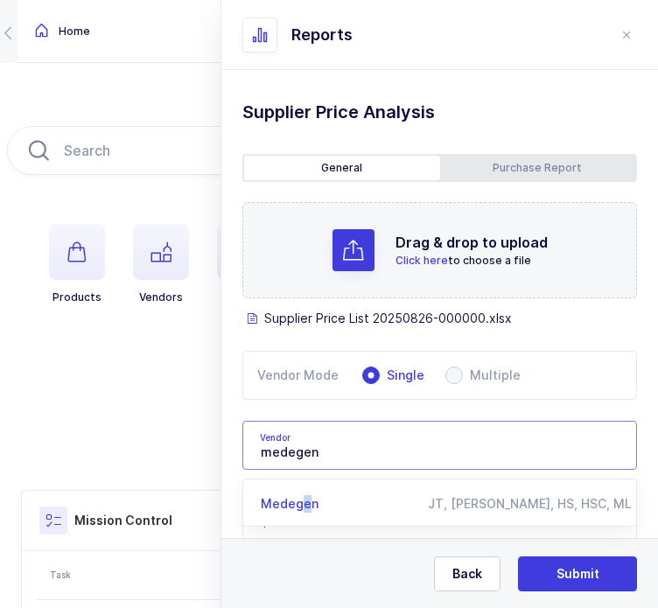
click at [318, 499] on span "Medegen" at bounding box center [290, 503] width 58 height 15
type input "Medegen"
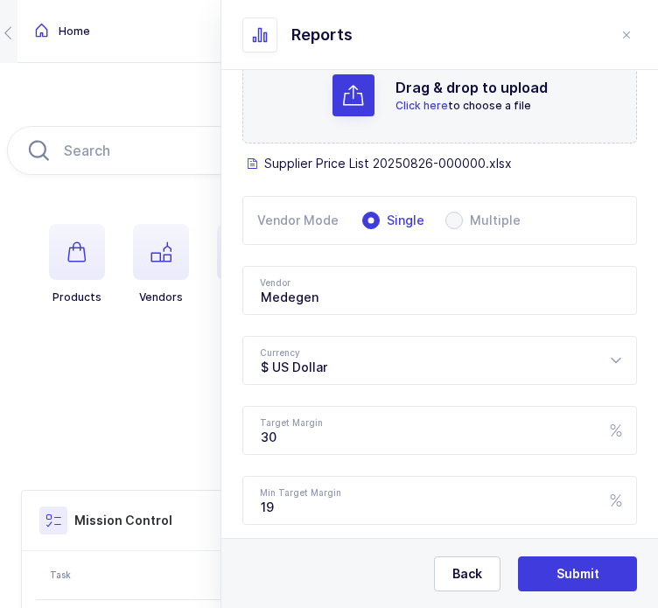
scroll to position [336, 0]
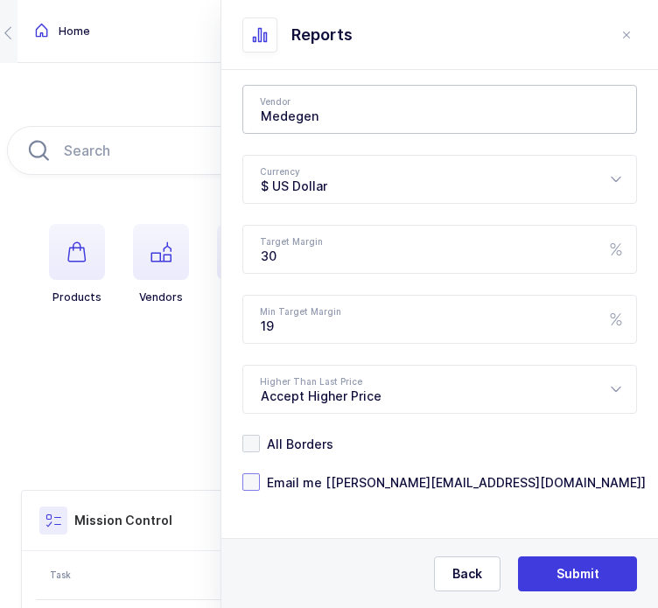
click at [343, 478] on span "Email me [[PERSON_NAME][EMAIL_ADDRESS][DOMAIN_NAME]]" at bounding box center [453, 482] width 386 height 17
click at [260, 473] on input "Email me [[PERSON_NAME][EMAIL_ADDRESS][DOMAIN_NAME]]" at bounding box center [260, 473] width 0 height 0
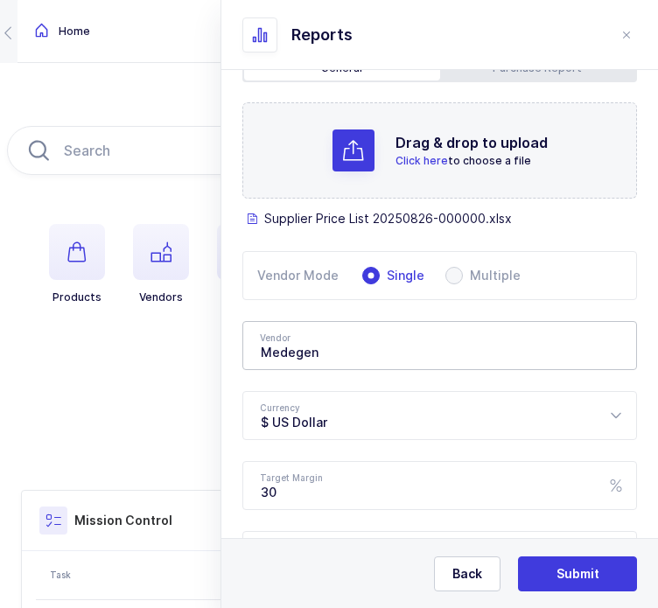
scroll to position [0, 0]
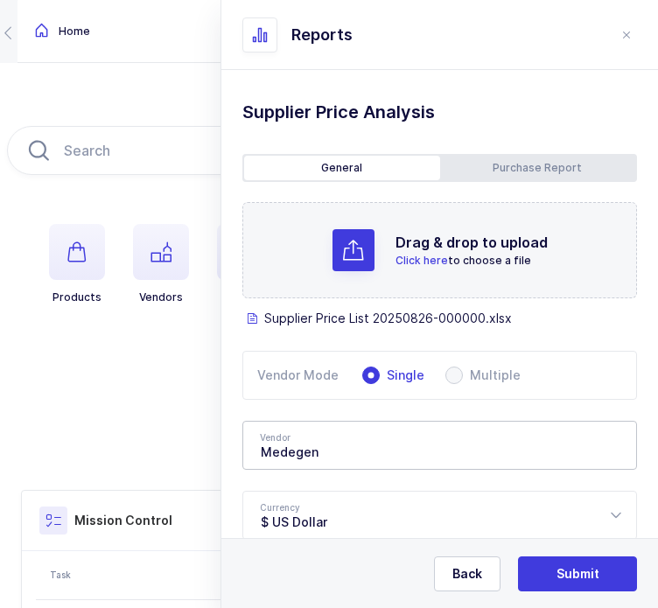
click at [589, 593] on div "Back Submit" at bounding box center [439, 573] width 436 height 70
click at [576, 569] on span "Submit" at bounding box center [577, 573] width 43 height 17
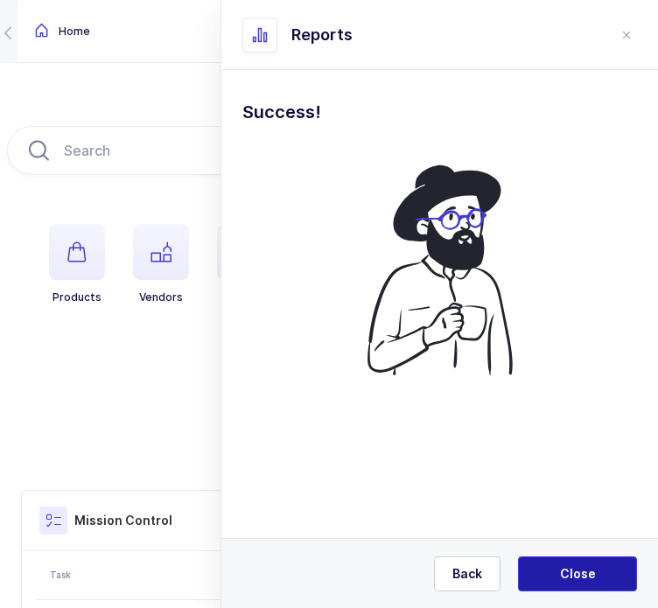
click at [574, 572] on span "Close" at bounding box center [578, 573] width 36 height 17
